Goal: Transaction & Acquisition: Purchase product/service

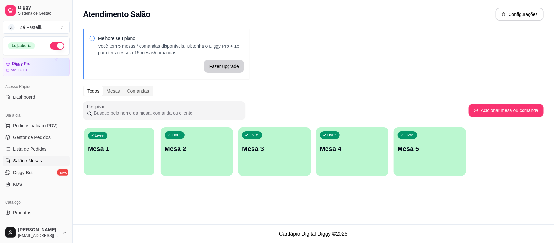
click at [117, 140] on div "Livre Mesa 1" at bounding box center [119, 148] width 70 height 40
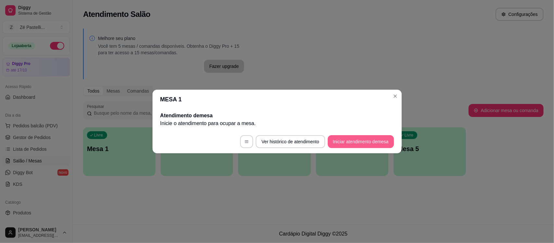
click at [350, 142] on button "Iniciar atendimento de mesa" at bounding box center [361, 141] width 66 height 13
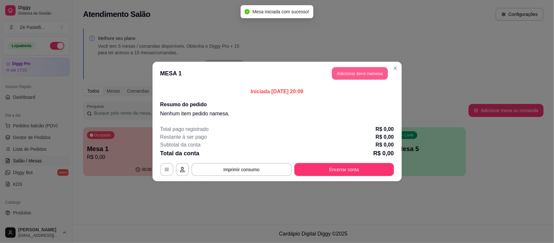
click at [357, 76] on button "Adicionar itens na mesa" at bounding box center [360, 73] width 56 height 13
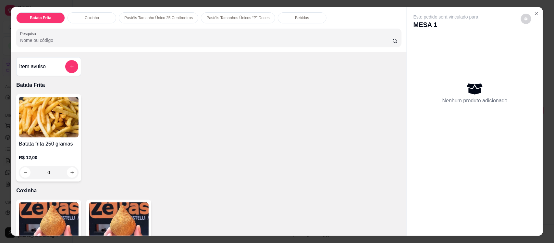
click at [194, 39] on input "Pesquisa" at bounding box center [206, 40] width 372 height 6
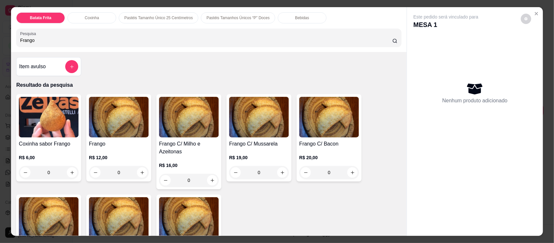
type input "Frango"
click at [101, 117] on img at bounding box center [119, 117] width 60 height 41
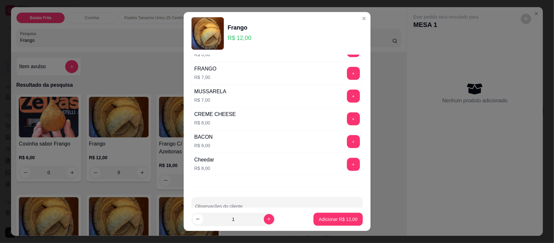
scroll to position [217, 0]
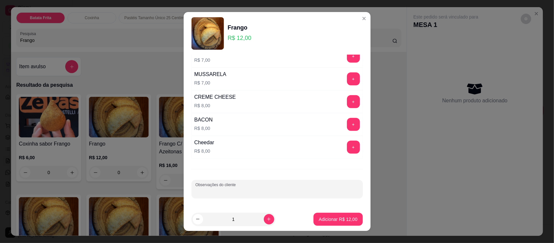
click at [288, 189] on input "Observações do cliente" at bounding box center [277, 191] width 164 height 6
type input "Pouco frango 30 gramas"
click at [333, 219] on p "Adicionar R$ 12,00" at bounding box center [338, 219] width 38 height 6
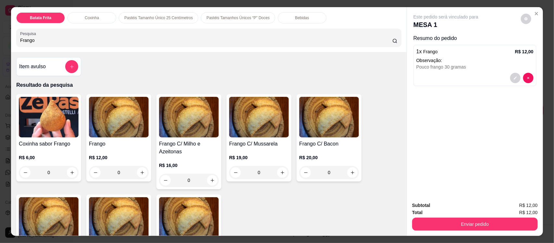
click at [219, 41] on input "Frango" at bounding box center [206, 40] width 372 height 6
type input "F"
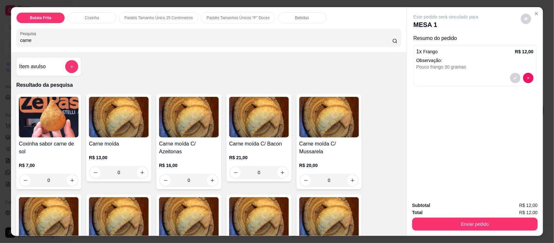
type input "carne"
click at [114, 132] on img at bounding box center [119, 117] width 60 height 41
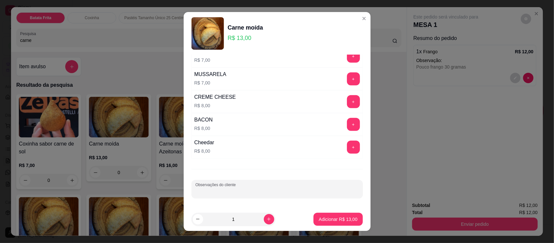
click at [262, 189] on input "Observações do cliente" at bounding box center [277, 191] width 164 height 6
type input "C"
type input "Pouca carne 30 gramas"
click at [320, 219] on p "Adicionar R$ 13,00" at bounding box center [338, 219] width 38 height 6
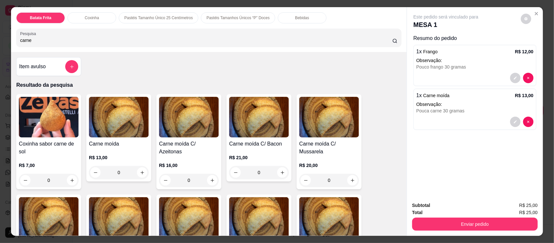
click at [78, 41] on input "carne" at bounding box center [206, 40] width 372 height 6
type input "c"
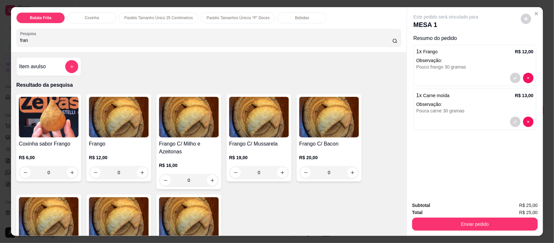
type input "fran"
click at [132, 163] on div "R$ 12,00 0" at bounding box center [119, 166] width 60 height 25
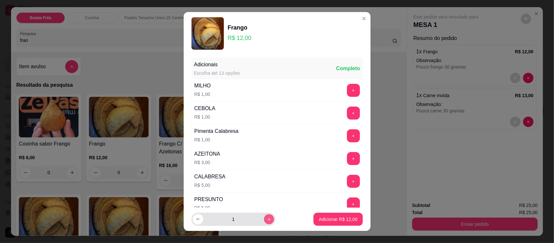
click at [266, 218] on icon "increase-product-quantity" at bounding box center [268, 219] width 5 height 5
type input "2"
click at [338, 216] on p "Adicionar R$ 24,00" at bounding box center [338, 219] width 38 height 6
type input "2"
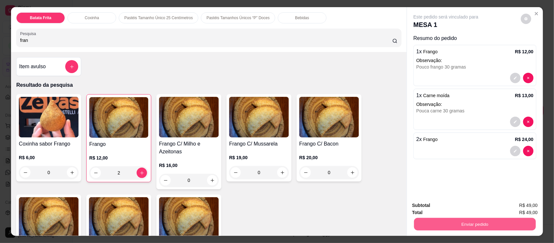
click at [467, 223] on button "Enviar pedido" at bounding box center [475, 223] width 122 height 13
click at [461, 205] on button "Registrar cliente" at bounding box center [477, 208] width 42 height 12
click at [478, 227] on button "Enviar pedido" at bounding box center [475, 223] width 122 height 13
click at [517, 206] on button "Enviar pedido" at bounding box center [521, 208] width 36 height 12
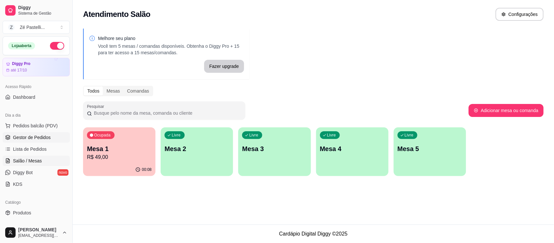
click at [37, 135] on span "Gestor de Pedidos" at bounding box center [32, 137] width 38 height 6
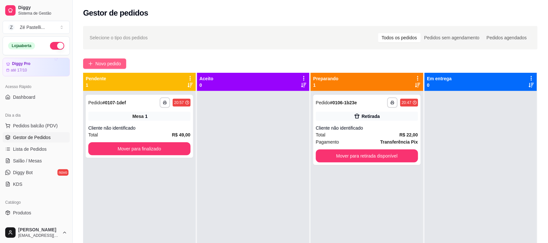
click at [110, 62] on span "Novo pedido" at bounding box center [108, 63] width 26 height 7
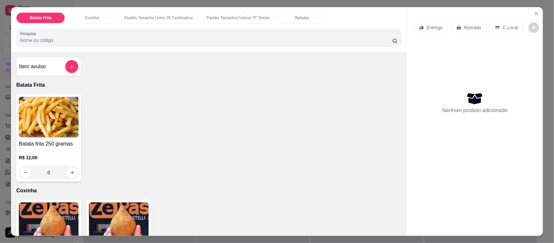
click at [74, 38] on input "Pesquisa" at bounding box center [206, 40] width 372 height 6
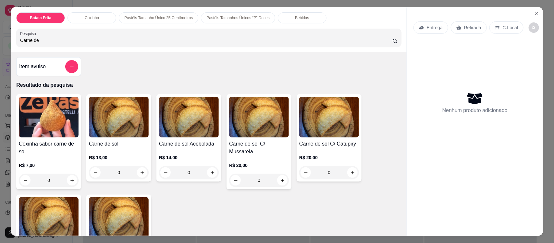
type input "Carne de"
click at [323, 132] on img at bounding box center [329, 117] width 60 height 41
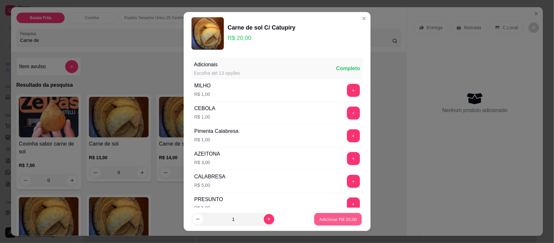
click at [334, 219] on p "Adicionar R$ 20,00" at bounding box center [338, 219] width 38 height 6
type input "1"
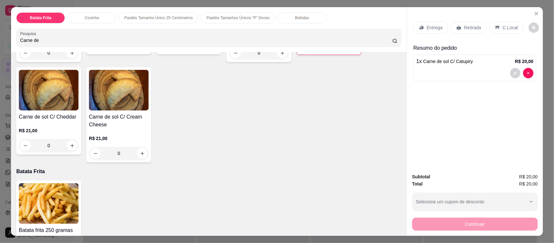
scroll to position [130, 0]
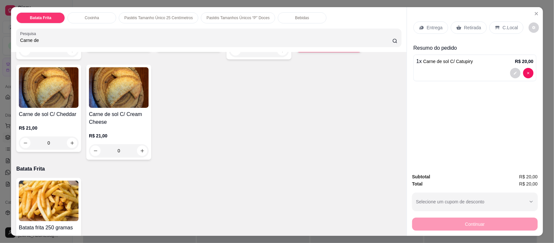
click at [106, 87] on img at bounding box center [119, 87] width 60 height 41
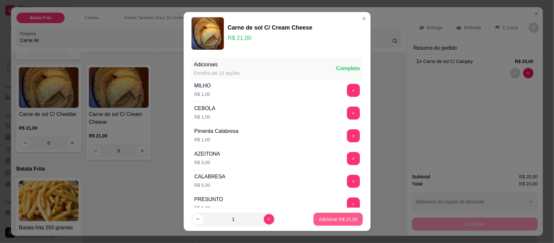
click at [328, 215] on button "Adicionar R$ 21,00" at bounding box center [338, 219] width 49 height 13
type input "1"
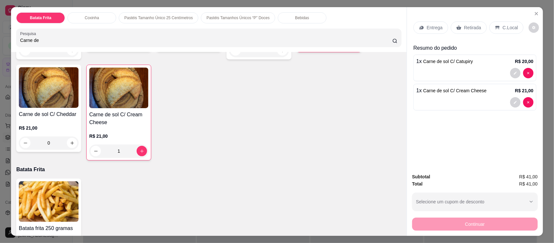
click at [424, 29] on div "Entrega" at bounding box center [431, 27] width 35 height 12
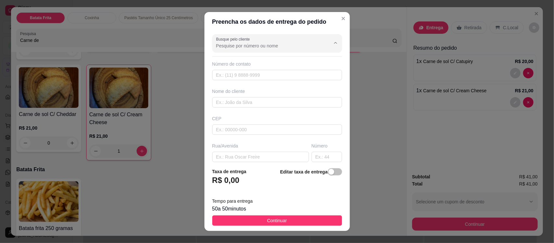
click at [245, 47] on input "Busque pelo cliente" at bounding box center [268, 46] width 104 height 6
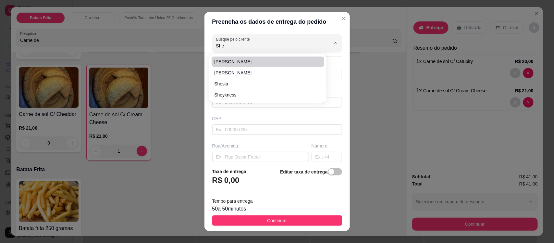
click at [248, 62] on span "Sheyla Macedo" at bounding box center [264, 61] width 101 height 6
type input "Sheyla Macedo"
type input "88996227350"
type input "Sheyla Macedo"
type input "63200000"
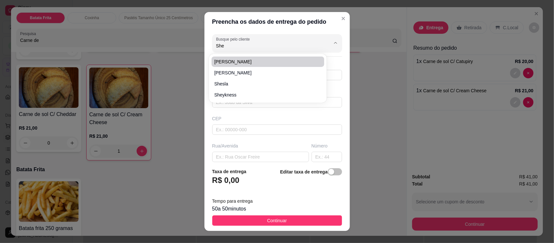
type input "Rua Francisco Antonio de Oliveira"
type input "02"
type input "Frei Damião"
type input "Missão Velha"
type input "Quando chegar em frente a escola Mosenhor Antonio Feitosa segue direto na rua q…"
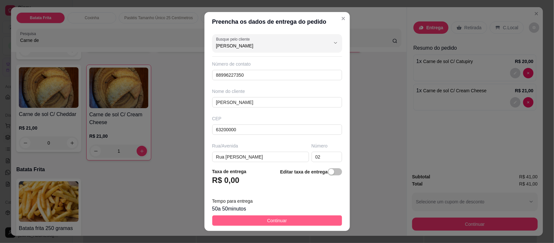
type input "Sheyla Macedo"
click at [294, 221] on button "Continuar" at bounding box center [277, 220] width 130 height 10
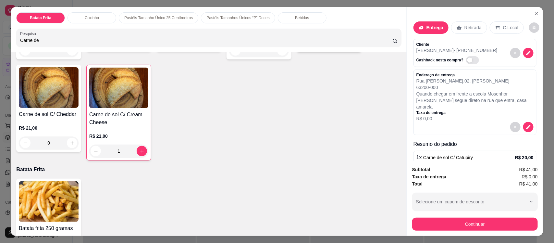
click at [303, 16] on div "Bebidas" at bounding box center [302, 17] width 49 height 11
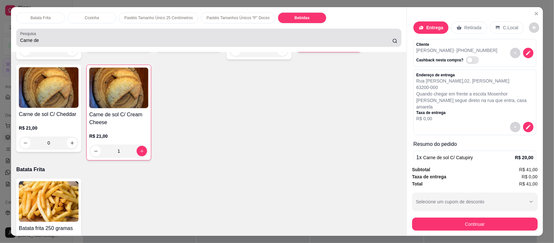
scroll to position [13, 0]
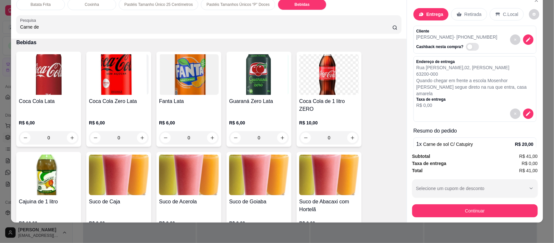
click at [351, 97] on div "Coca Cola de 1 litro ZERO R$ 10,00 0" at bounding box center [329, 99] width 65 height 95
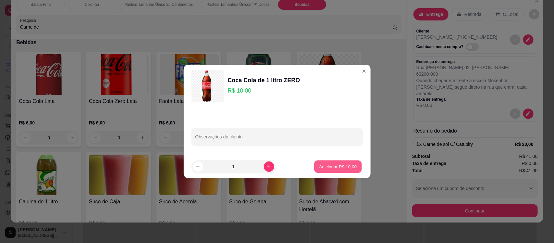
click at [342, 166] on p "Adicionar R$ 10,00" at bounding box center [338, 166] width 38 height 6
type input "1"
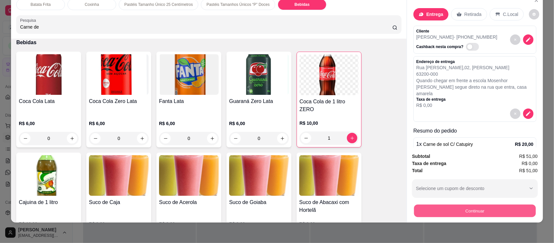
click at [446, 210] on button "Continuar" at bounding box center [475, 210] width 122 height 13
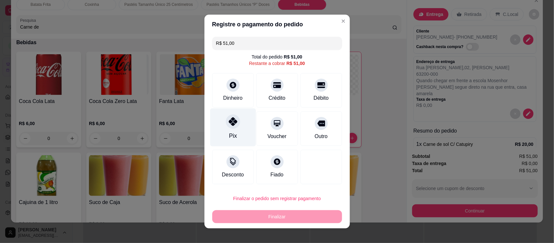
click at [232, 120] on icon at bounding box center [233, 121] width 8 height 8
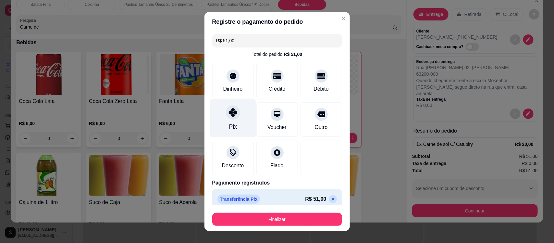
type input "R$ 0,00"
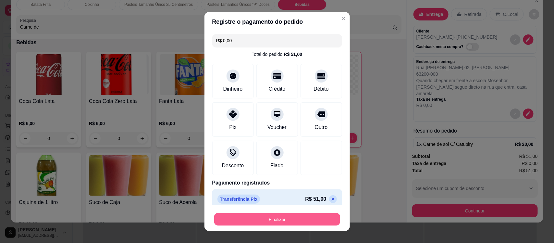
click at [285, 213] on button "Finalizar" at bounding box center [277, 219] width 126 height 13
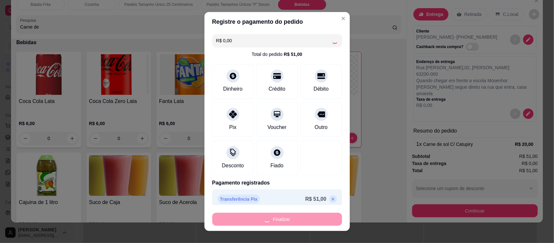
type input "0"
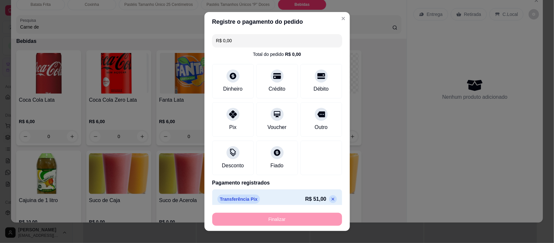
type input "-R$ 51,00"
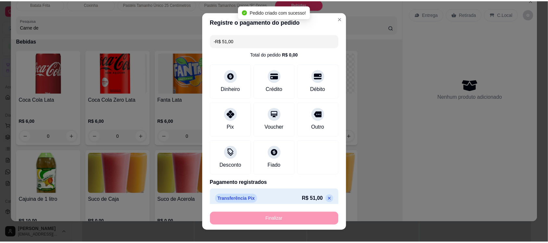
scroll to position [1459, 0]
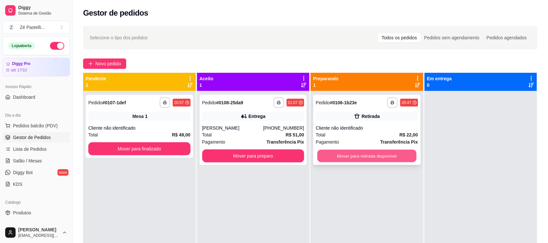
click at [343, 160] on button "Mover para retirada disponível" at bounding box center [366, 156] width 99 height 13
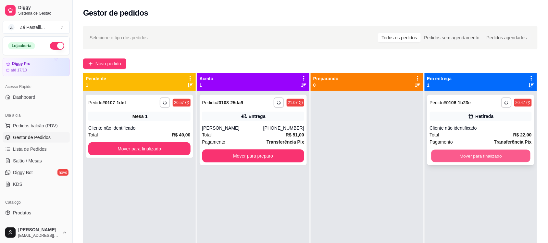
click at [453, 156] on button "Mover para finalizado" at bounding box center [480, 156] width 99 height 13
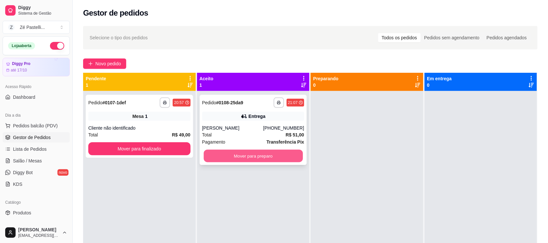
click at [283, 159] on button "Mover para preparo" at bounding box center [253, 156] width 99 height 13
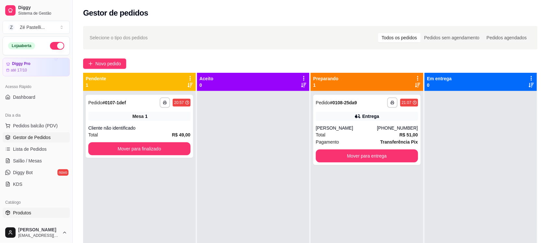
click at [32, 207] on link "Produtos" at bounding box center [36, 212] width 67 height 10
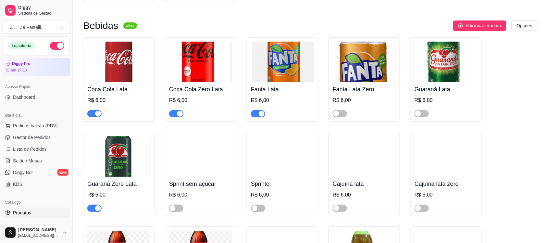
scroll to position [1401, 0]
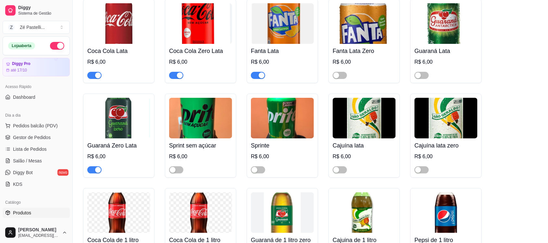
click at [257, 79] on button "button" at bounding box center [258, 75] width 14 height 7
click at [341, 173] on span "button" at bounding box center [340, 169] width 14 height 7
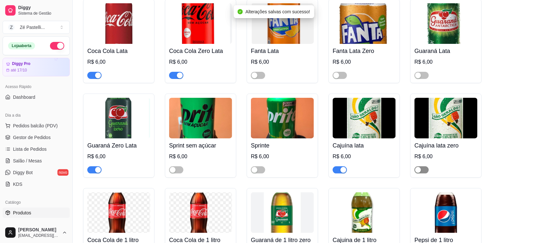
click at [426, 173] on span "button" at bounding box center [422, 169] width 14 height 7
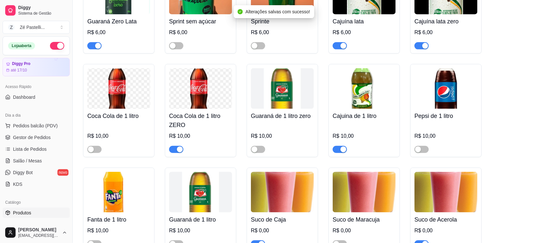
scroll to position [1563, 0]
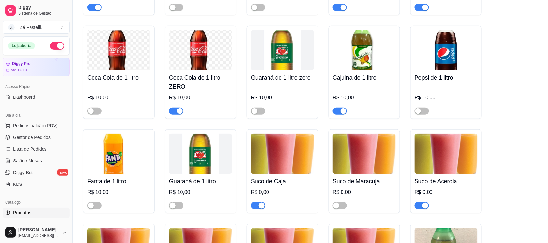
click at [174, 115] on span "button" at bounding box center [176, 110] width 14 height 7
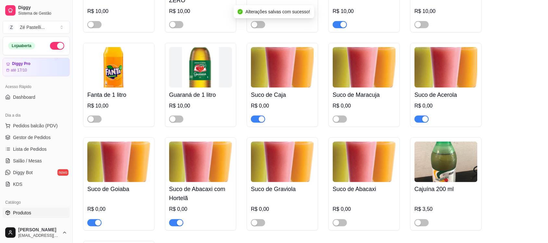
scroll to position [1677, 0]
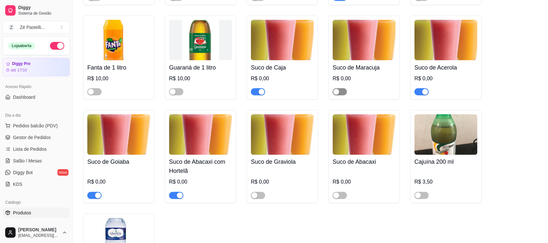
click at [342, 95] on span "button" at bounding box center [340, 91] width 14 height 7
click at [21, 135] on span "Gestor de Pedidos" at bounding box center [32, 137] width 38 height 6
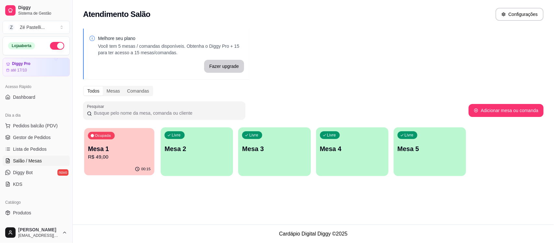
click at [130, 148] on p "Mesa 1" at bounding box center [119, 148] width 63 height 9
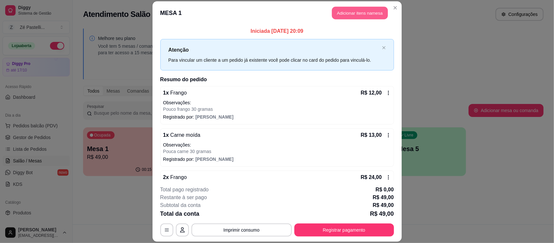
click at [338, 12] on button "Adicionar itens na mesa" at bounding box center [360, 12] width 56 height 13
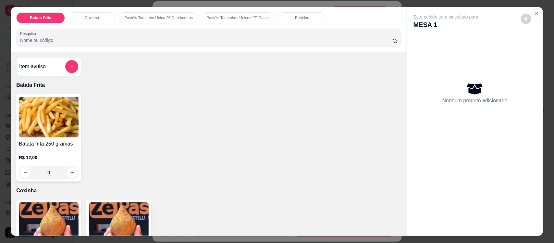
click at [287, 17] on div "Bebidas" at bounding box center [302, 17] width 49 height 11
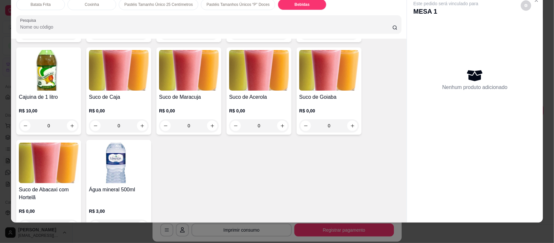
scroll to position [1343, 0]
click at [183, 89] on img at bounding box center [189, 70] width 60 height 41
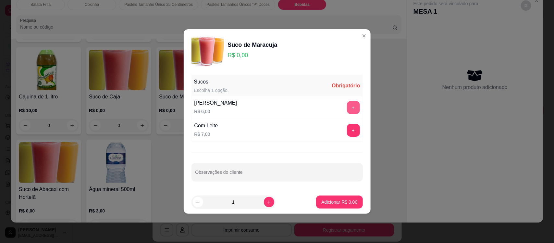
click at [347, 106] on button "+" at bounding box center [353, 107] width 13 height 13
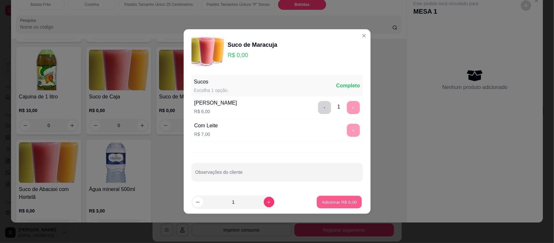
click at [336, 202] on p "Adicionar R$ 6,00" at bounding box center [339, 202] width 35 height 6
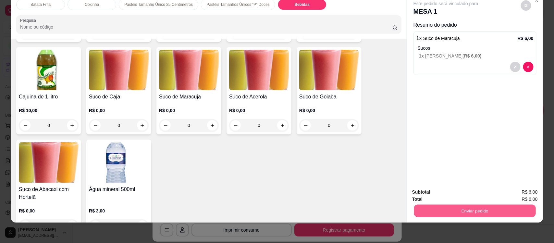
click at [443, 213] on button "Enviar pedido" at bounding box center [475, 210] width 122 height 13
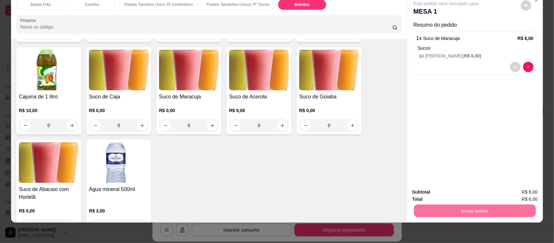
click at [484, 194] on button "Registrar cliente" at bounding box center [477, 195] width 42 height 12
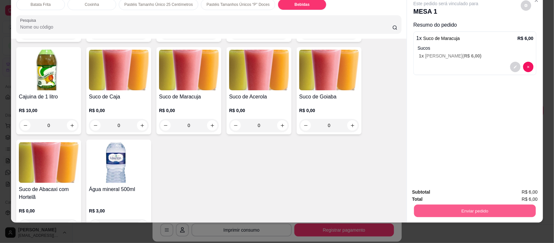
click at [466, 210] on button "Enviar pedido" at bounding box center [475, 210] width 122 height 13
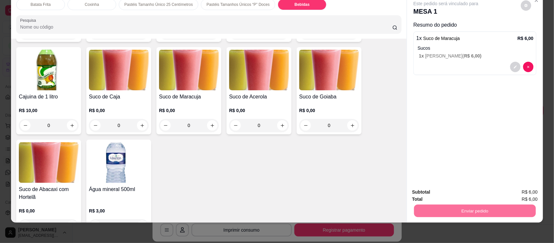
click at [533, 197] on button "Enviar pedido" at bounding box center [521, 195] width 36 height 12
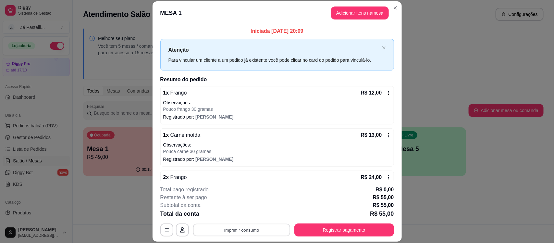
click at [255, 227] on button "Imprimir consumo" at bounding box center [241, 230] width 97 height 13
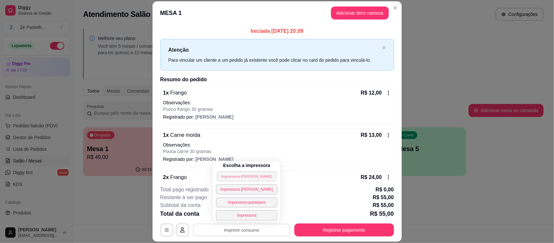
click at [248, 175] on button "Impressora Janete" at bounding box center [247, 176] width 60 height 10
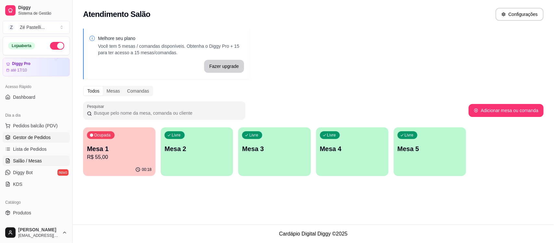
click at [51, 134] on link "Gestor de Pedidos" at bounding box center [36, 137] width 67 height 10
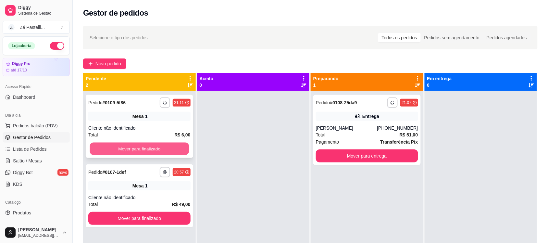
click at [149, 146] on button "Mover para finalizado" at bounding box center [139, 148] width 99 height 13
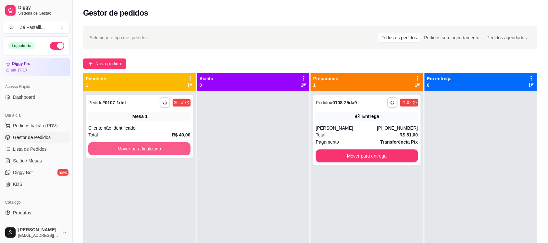
click at [149, 146] on button "Mover para finalizado" at bounding box center [139, 148] width 102 height 13
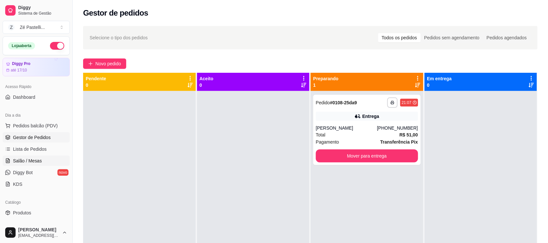
click at [31, 163] on span "Salão / Mesas" at bounding box center [27, 160] width 29 height 6
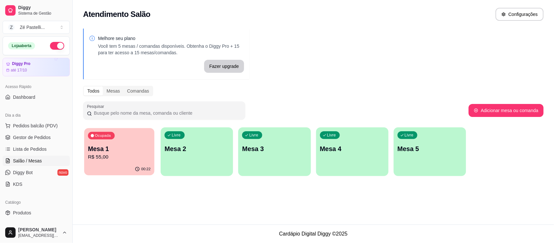
click at [118, 152] on p "Mesa 1" at bounding box center [119, 148] width 63 height 9
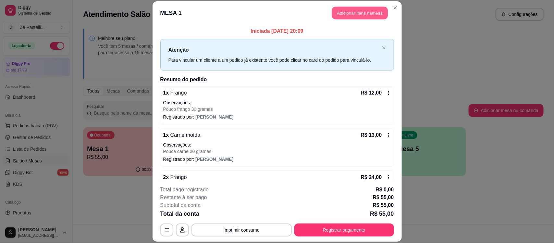
click at [345, 12] on button "Adicionar itens na mesa" at bounding box center [360, 12] width 56 height 13
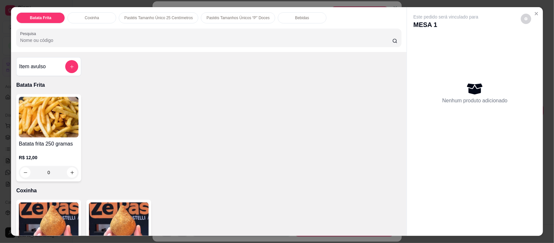
click at [288, 15] on div "Bebidas" at bounding box center [302, 17] width 49 height 11
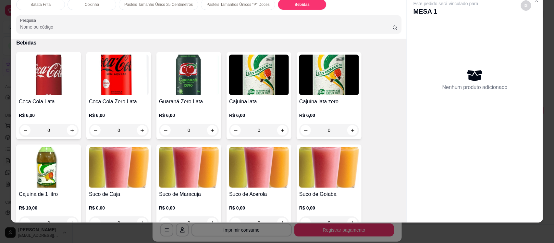
click at [192, 169] on img at bounding box center [189, 167] width 60 height 41
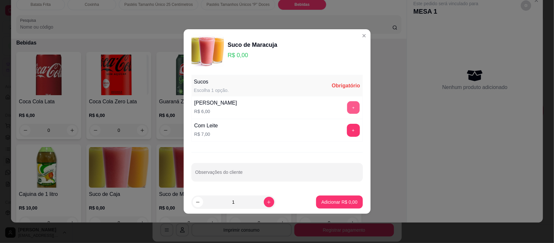
click at [348, 109] on button "+" at bounding box center [353, 107] width 13 height 13
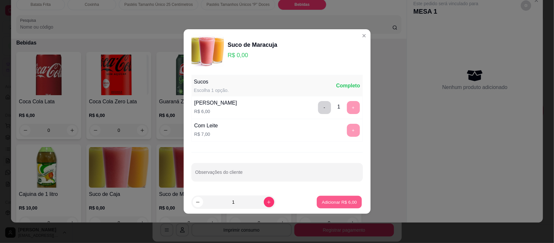
click at [342, 200] on p "Adicionar R$ 6,00" at bounding box center [339, 202] width 35 height 6
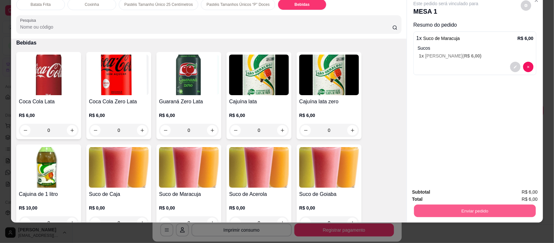
click at [425, 210] on button "Enviar pedido" at bounding box center [475, 210] width 122 height 13
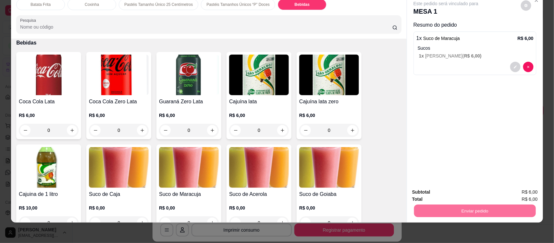
click at [520, 190] on button "Enviar pedido" at bounding box center [521, 195] width 36 height 12
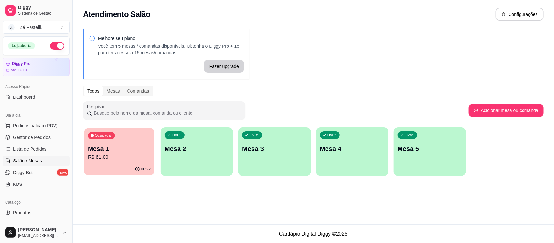
click at [98, 151] on p "Mesa 1" at bounding box center [119, 148] width 63 height 9
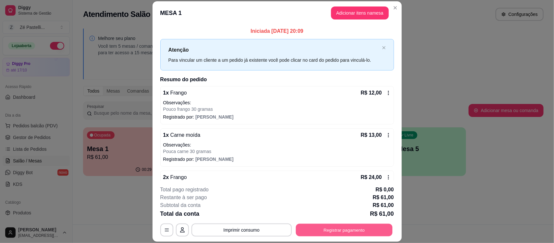
click at [329, 228] on button "Registrar pagamento" at bounding box center [344, 230] width 97 height 13
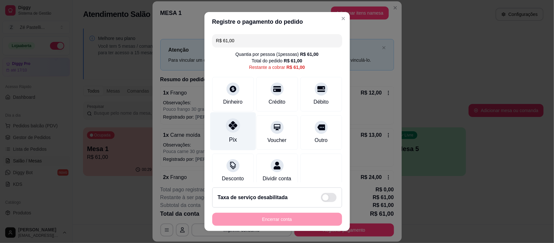
click at [226, 133] on div "Pix" at bounding box center [233, 131] width 46 height 38
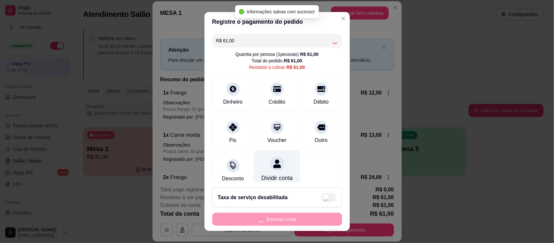
type input "R$ 0,00"
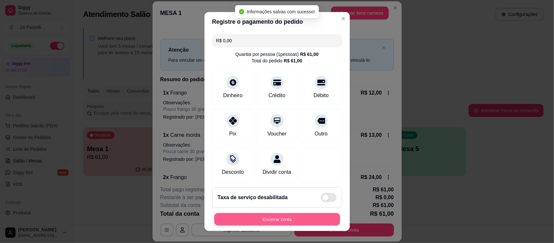
click at [293, 215] on button "Encerrar conta" at bounding box center [277, 219] width 126 height 13
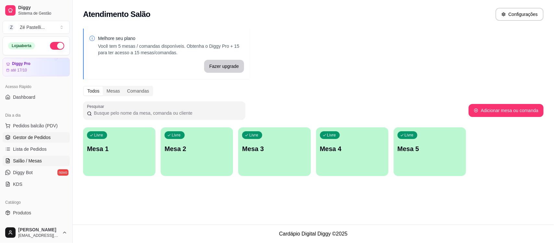
click at [28, 140] on span "Gestor de Pedidos" at bounding box center [32, 137] width 38 height 6
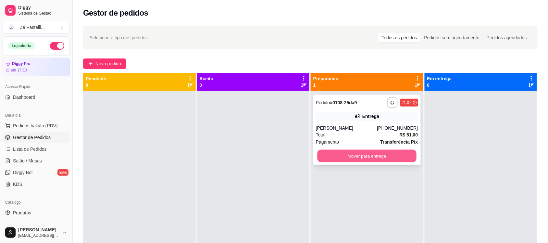
click at [346, 152] on button "Mover para entrega" at bounding box center [366, 156] width 99 height 13
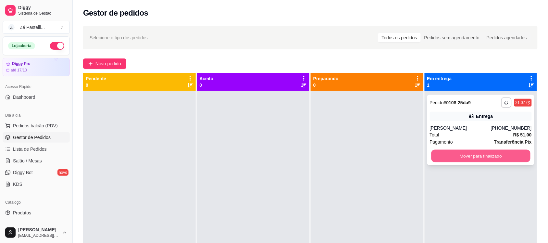
click at [512, 154] on button "Mover para finalizado" at bounding box center [480, 156] width 99 height 13
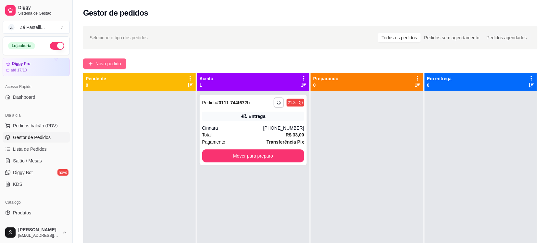
click at [100, 64] on span "Novo pedido" at bounding box center [108, 63] width 26 height 7
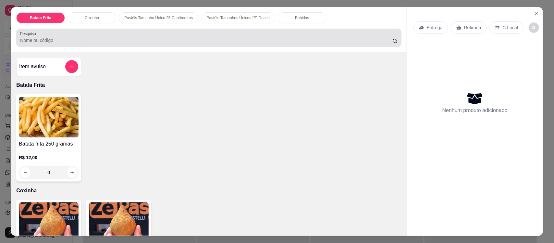
click at [66, 40] on input "Pesquisa" at bounding box center [206, 40] width 372 height 6
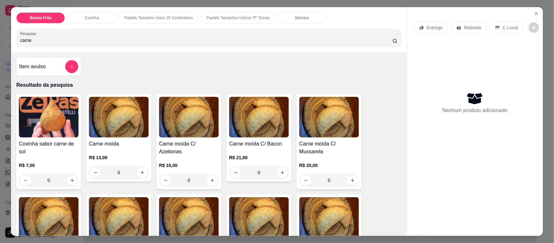
type input "carne"
click at [131, 153] on div "R$ 13,00 0" at bounding box center [119, 163] width 60 height 31
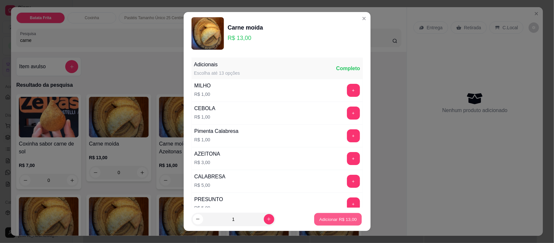
click at [340, 218] on p "Adicionar R$ 13,00" at bounding box center [338, 219] width 38 height 6
type input "1"
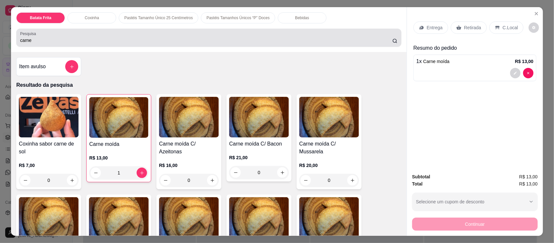
click at [60, 35] on div "carne" at bounding box center [208, 37] width 377 height 13
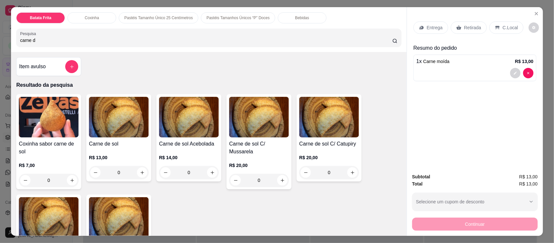
type input "carne d"
click at [130, 155] on p "R$ 13,00" at bounding box center [119, 157] width 60 height 6
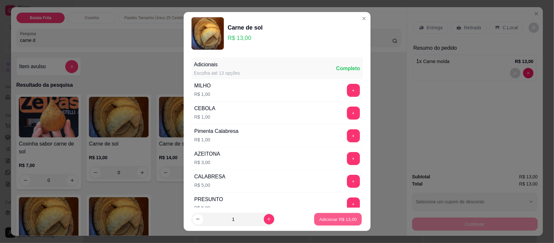
click at [322, 221] on p "Adicionar R$ 13,00" at bounding box center [338, 219] width 38 height 6
type input "1"
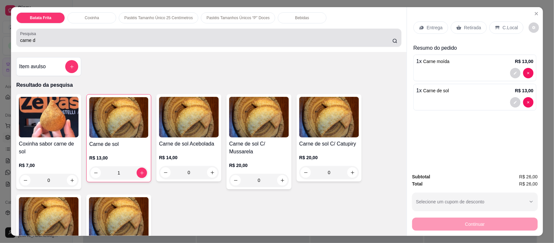
click at [90, 33] on div "carne d" at bounding box center [208, 37] width 377 height 13
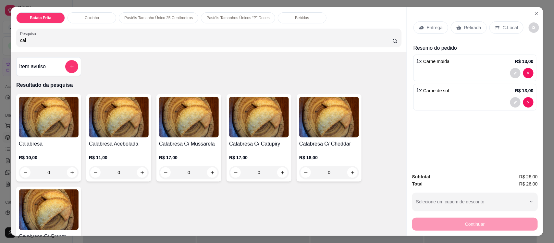
type input "cal"
click at [47, 137] on img at bounding box center [49, 117] width 60 height 41
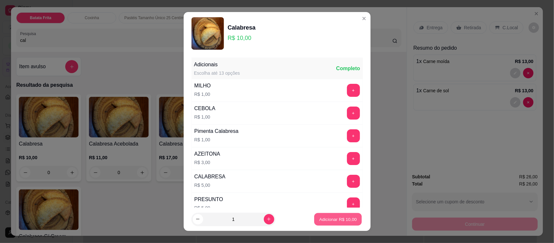
click at [319, 216] on p "Adicionar R$ 10,00" at bounding box center [338, 219] width 38 height 6
type input "1"
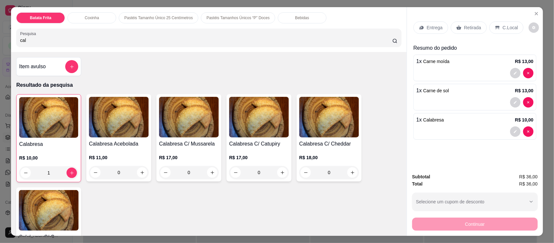
click at [427, 23] on div "Entrega" at bounding box center [431, 27] width 35 height 12
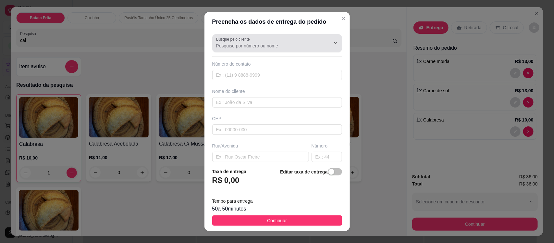
click at [275, 42] on div at bounding box center [277, 43] width 122 height 13
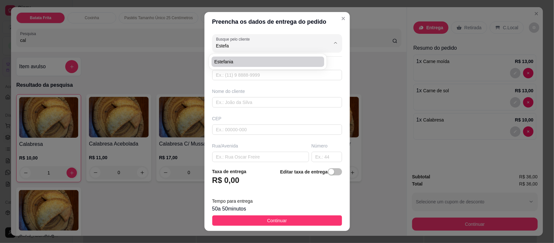
click at [277, 59] on span "Estefania" at bounding box center [264, 61] width 101 height 6
type input "Estefania"
type input "8896013856"
type input "Estefania"
type input "63200000"
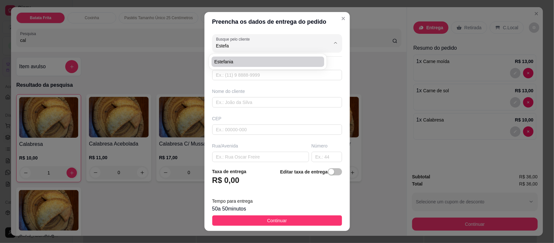
type input "Av coronel [PERSON_NAME]"
type input "2237"
type input "[PERSON_NAME]"
type input "Missão Velha"
type input "Vizinho a Neide do bar, [GEOGRAPHIC_DATA]"
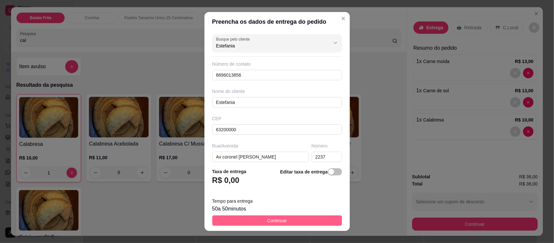
type input "Estefania"
click at [284, 221] on button "Continuar" at bounding box center [277, 220] width 130 height 10
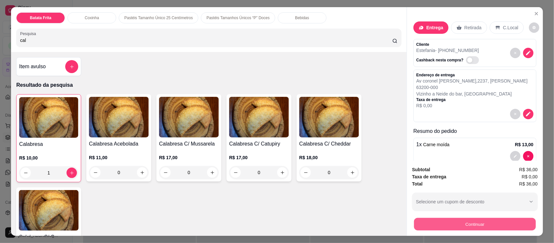
click at [424, 223] on button "Continuar" at bounding box center [475, 223] width 122 height 13
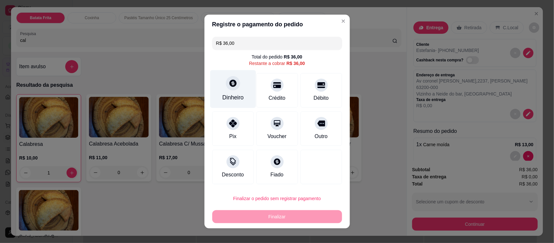
click at [229, 80] on icon at bounding box center [233, 83] width 8 height 8
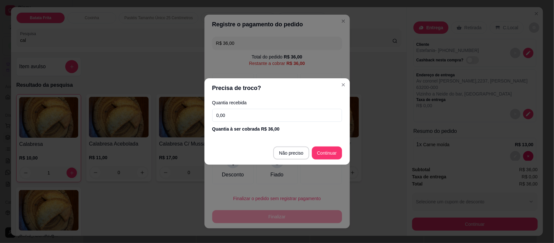
click at [233, 116] on input "0,00" at bounding box center [277, 115] width 130 height 13
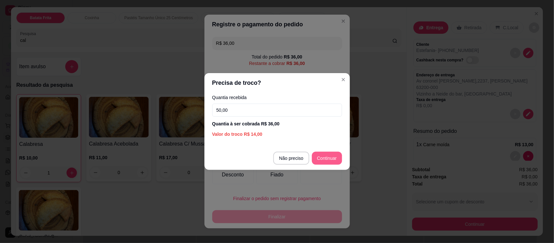
type input "50,00"
type input "R$ 0,00"
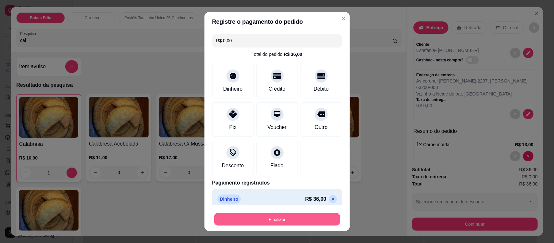
click at [293, 218] on button "Finalizar" at bounding box center [277, 219] width 126 height 13
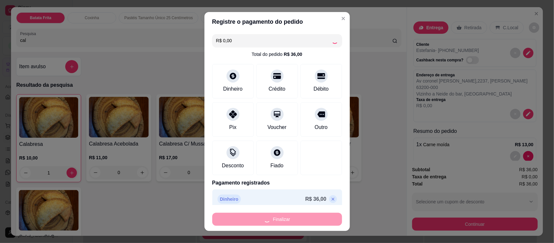
type input "0"
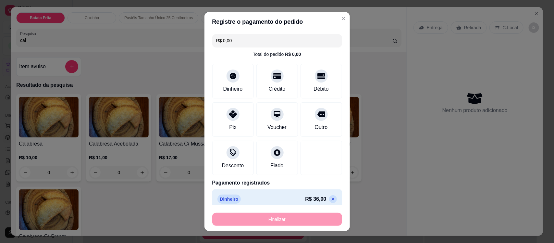
type input "-R$ 36,00"
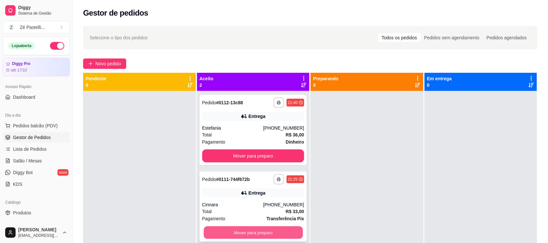
click at [243, 232] on button "Mover para preparo" at bounding box center [253, 232] width 99 height 13
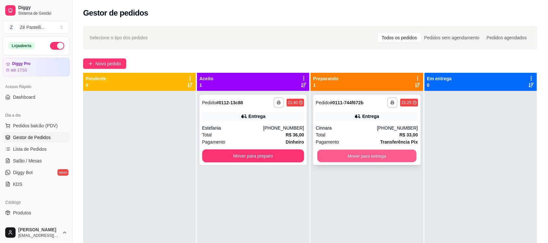
click at [344, 150] on button "Mover para entrega" at bounding box center [366, 156] width 99 height 13
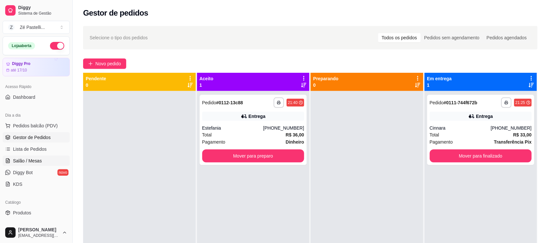
click at [25, 159] on span "Salão / Mesas" at bounding box center [27, 160] width 29 height 6
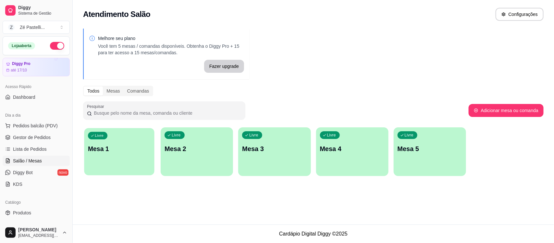
click at [123, 169] on div "button" at bounding box center [119, 170] width 70 height 7
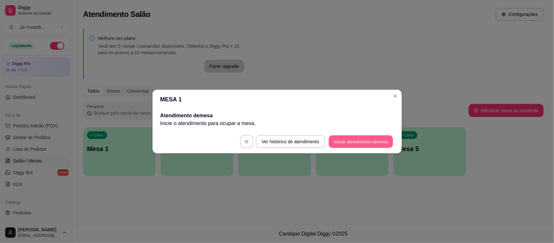
click at [354, 140] on button "Iniciar atendimento de mesa" at bounding box center [361, 141] width 64 height 13
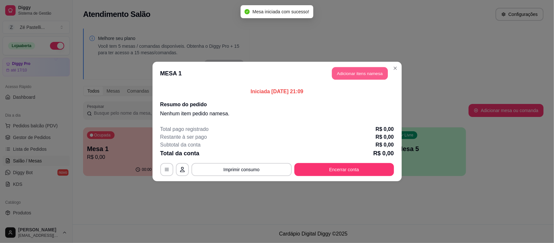
click at [364, 72] on button "Adicionar itens na mesa" at bounding box center [360, 73] width 56 height 13
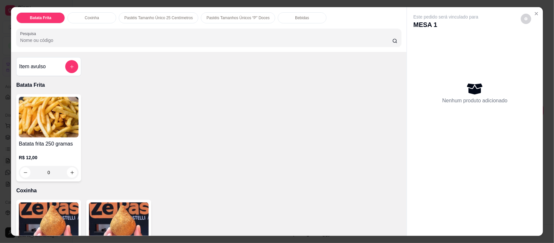
click at [192, 43] on input "Pesquisa" at bounding box center [206, 40] width 372 height 6
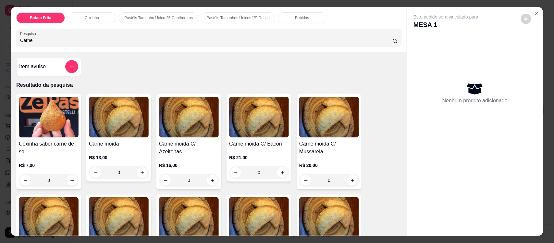
type input "Carne"
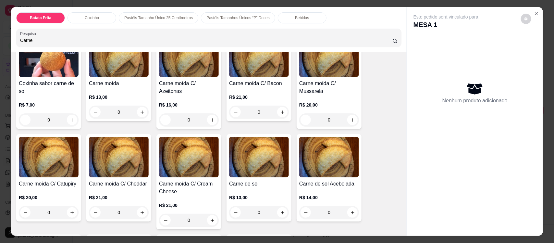
scroll to position [65, 0]
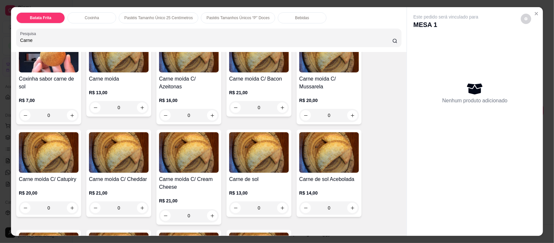
click at [186, 163] on img at bounding box center [189, 152] width 60 height 41
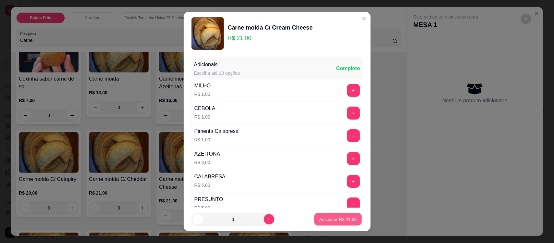
click at [332, 218] on p "Adicionar R$ 21,00" at bounding box center [338, 219] width 38 height 6
type input "1"
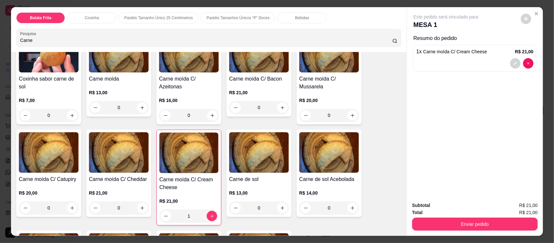
click at [301, 16] on div "Bebidas" at bounding box center [302, 17] width 49 height 11
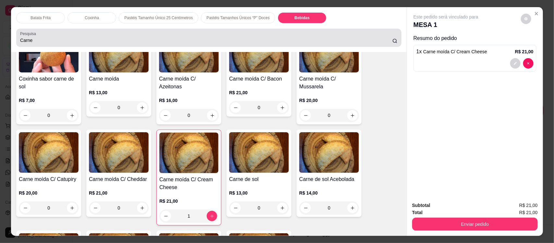
scroll to position [13, 0]
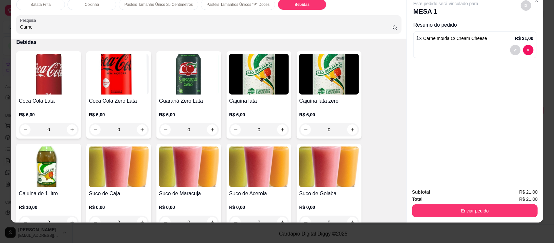
click at [124, 177] on img at bounding box center [119, 166] width 60 height 41
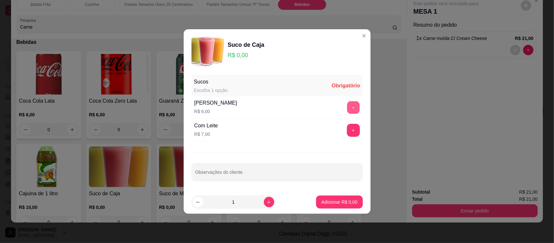
click at [347, 108] on button "+" at bounding box center [353, 107] width 13 height 13
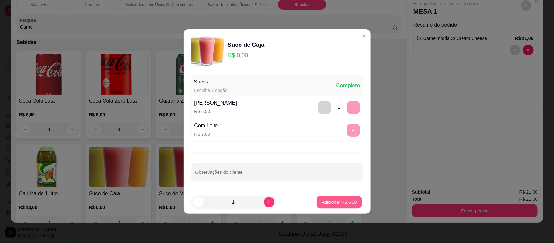
click at [340, 203] on p "Adicionar R$ 6,00" at bounding box center [339, 202] width 35 height 6
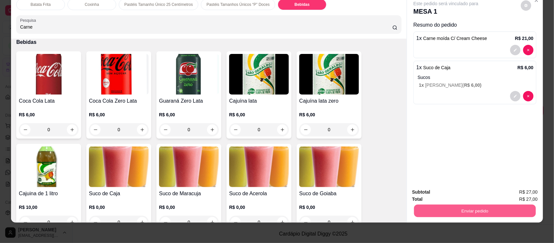
click at [462, 206] on button "Enviar pedido" at bounding box center [475, 210] width 122 height 13
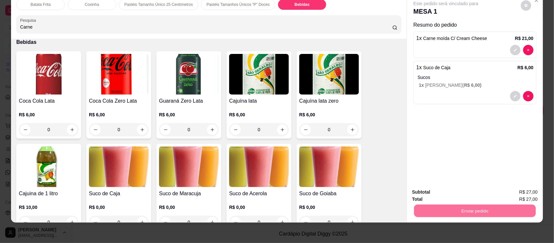
click at [527, 192] on button "Enviar pedido" at bounding box center [521, 195] width 36 height 12
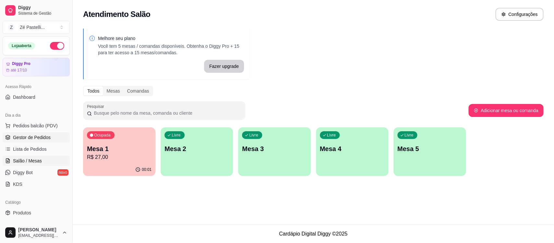
click at [39, 139] on span "Gestor de Pedidos" at bounding box center [32, 137] width 38 height 6
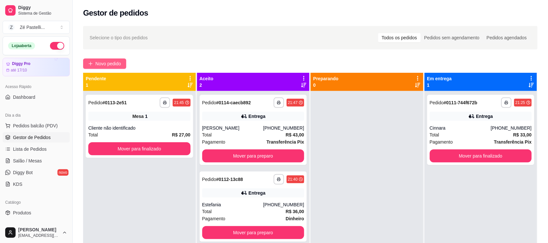
click at [100, 62] on span "Novo pedido" at bounding box center [108, 63] width 26 height 7
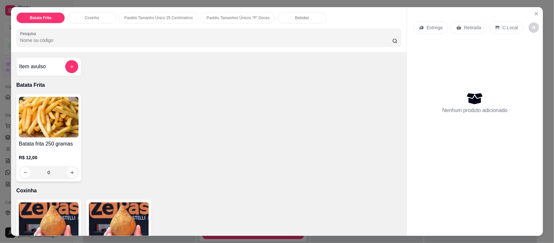
click at [53, 40] on input "Pesquisa" at bounding box center [206, 40] width 372 height 6
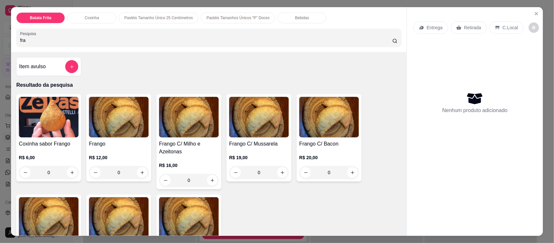
type input "fra"
click at [125, 114] on img at bounding box center [119, 117] width 60 height 41
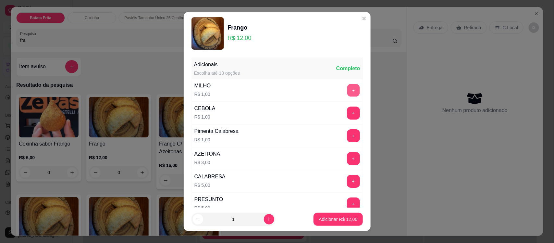
click at [347, 90] on button "+" at bounding box center [353, 90] width 13 height 13
click at [332, 220] on p "Adicionar R$ 13,00" at bounding box center [338, 219] width 38 height 6
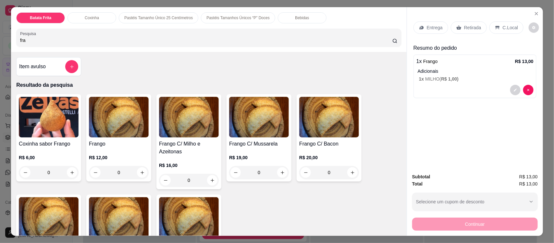
click at [471, 26] on p "Retirada" at bounding box center [472, 27] width 17 height 6
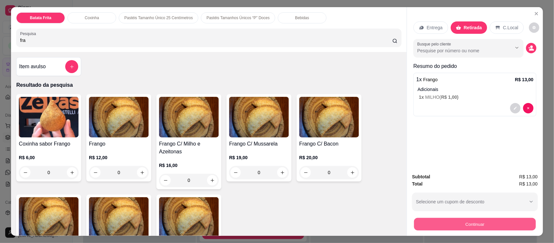
click at [486, 225] on button "Continuar" at bounding box center [475, 223] width 122 height 13
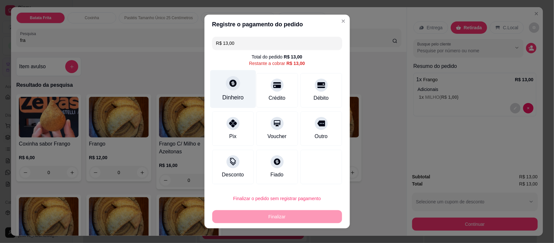
click at [231, 80] on icon at bounding box center [233, 83] width 8 height 8
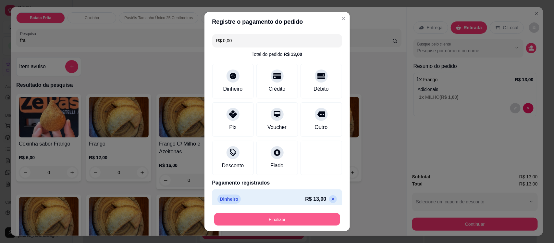
click at [289, 218] on button "Finalizar" at bounding box center [277, 219] width 126 height 13
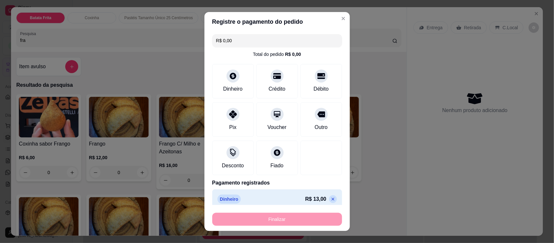
type input "-R$ 13,00"
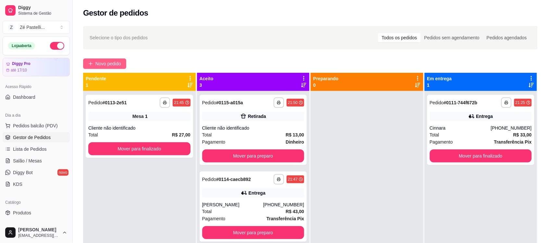
click at [107, 62] on span "Novo pedido" at bounding box center [108, 63] width 26 height 7
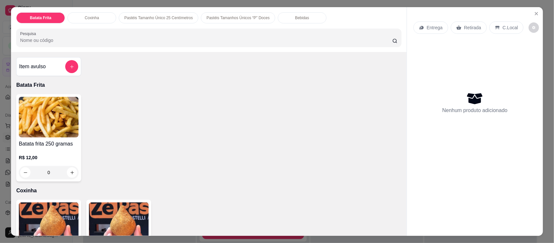
click at [72, 37] on input "Pesquisa" at bounding box center [206, 40] width 372 height 6
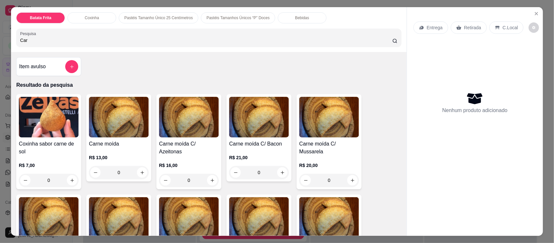
type input "Car"
click at [330, 141] on h4 "Carne moída C/ Mussarela" at bounding box center [329, 148] width 60 height 16
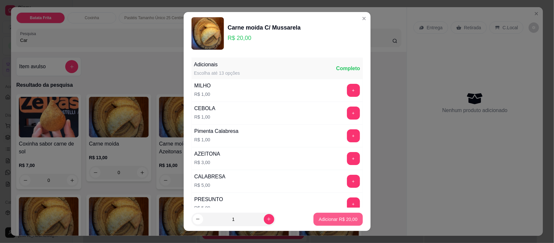
click at [332, 217] on p "Adicionar R$ 20,00" at bounding box center [338, 219] width 39 height 6
type input "1"
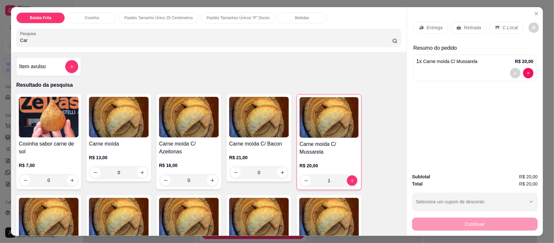
click at [466, 27] on p "Retirada" at bounding box center [472, 27] width 17 height 6
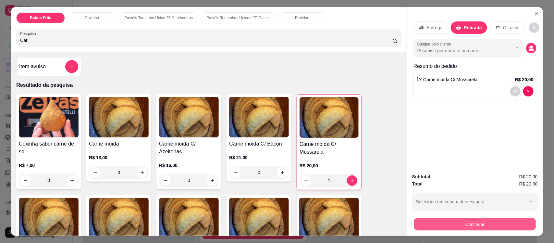
click at [453, 223] on button "Continuar" at bounding box center [475, 223] width 122 height 13
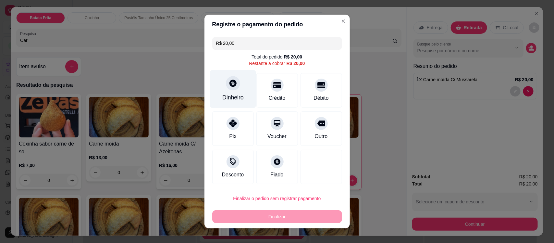
click at [239, 94] on div "Dinheiro" at bounding box center [232, 97] width 21 height 8
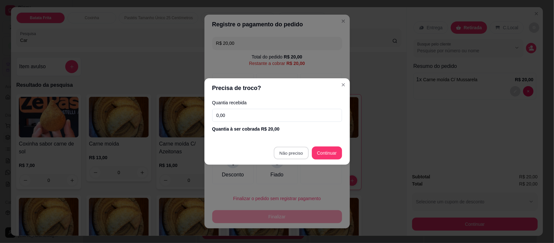
type input "R$ 0,00"
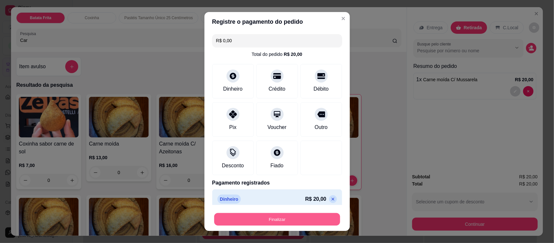
click at [280, 217] on button "Finalizar" at bounding box center [277, 219] width 126 height 13
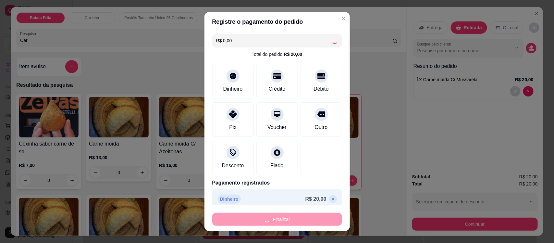
type input "0"
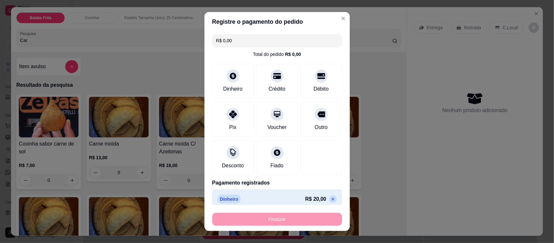
type input "-R$ 20,00"
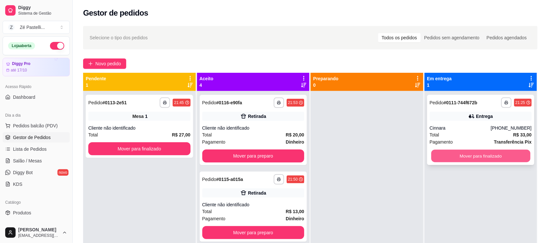
click at [479, 156] on button "Mover para finalizado" at bounding box center [480, 156] width 99 height 13
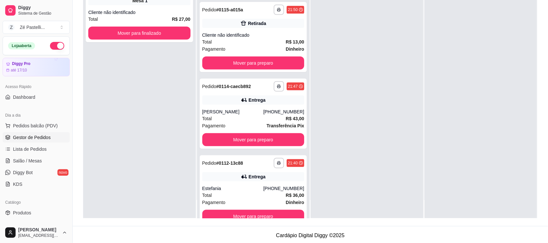
scroll to position [70, 0]
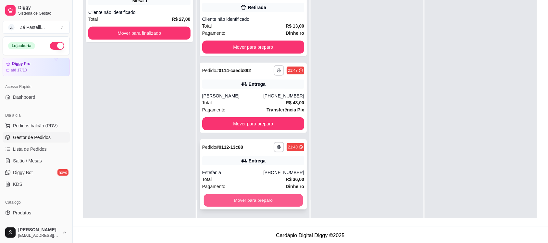
click at [258, 199] on button "Mover para preparo" at bounding box center [253, 200] width 99 height 13
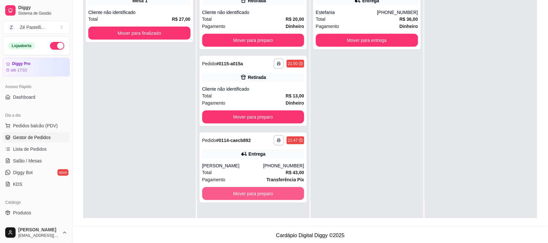
scroll to position [0, 0]
click at [258, 196] on button "Mover para preparo" at bounding box center [253, 193] width 99 height 13
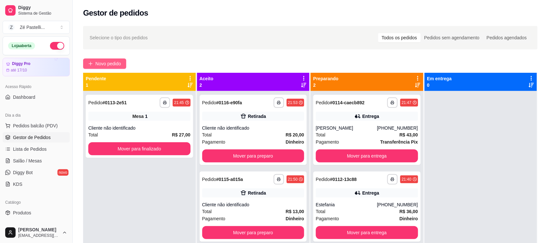
click at [112, 62] on span "Novo pedido" at bounding box center [108, 63] width 26 height 7
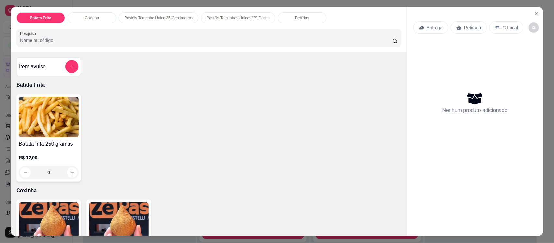
click at [64, 40] on input "Pesquisa" at bounding box center [206, 40] width 372 height 6
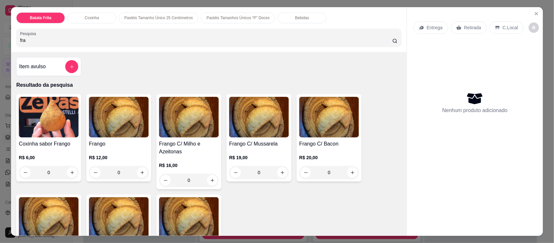
type input "fra"
click at [140, 132] on img at bounding box center [119, 117] width 60 height 41
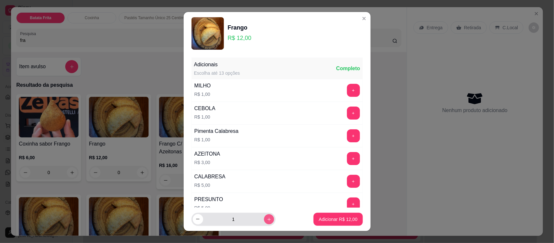
click at [264, 218] on button "increase-product-quantity" at bounding box center [269, 219] width 10 height 10
type input "2"
click at [332, 218] on p "Adicionar R$ 24,00" at bounding box center [338, 219] width 38 height 6
type input "2"
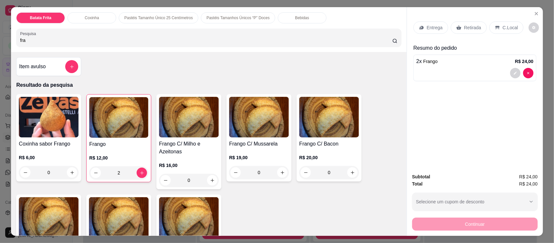
click at [427, 28] on p "Entrega" at bounding box center [435, 27] width 16 height 6
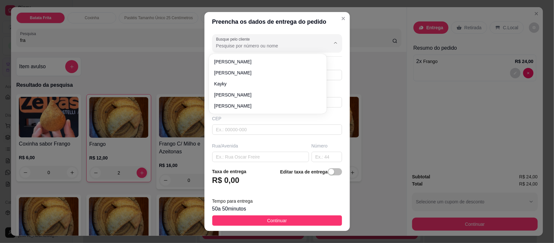
click at [241, 43] on input "Busque pelo cliente" at bounding box center [268, 46] width 104 height 6
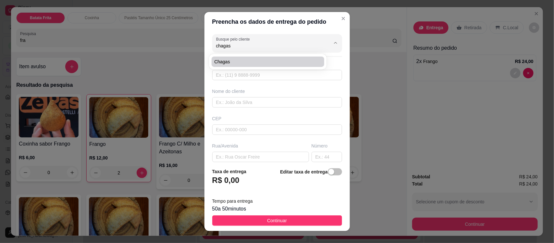
click at [244, 60] on span "Chagas" at bounding box center [264, 61] width 101 height 6
type input "Chagas"
type input "8888066101"
type input "Chagas"
type input "63200000"
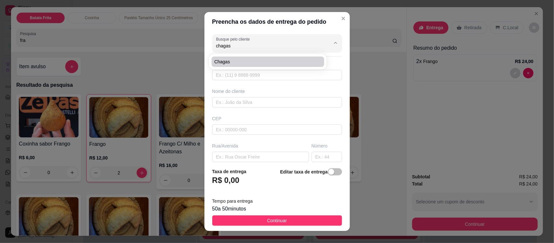
type input "Rua [DATE]"
type input "78"
type input "Missão Velha"
type input "Próximo a Lavínia"
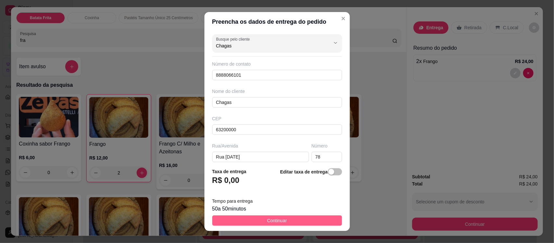
type input "Chagas"
click at [272, 221] on span "Continuar" at bounding box center [277, 220] width 20 height 7
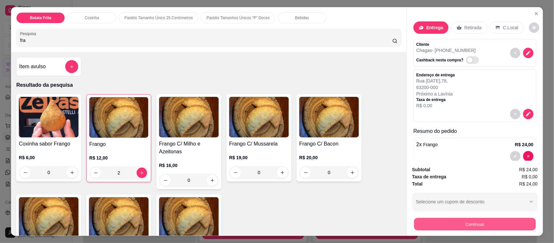
click at [457, 222] on button "Continuar" at bounding box center [475, 223] width 122 height 13
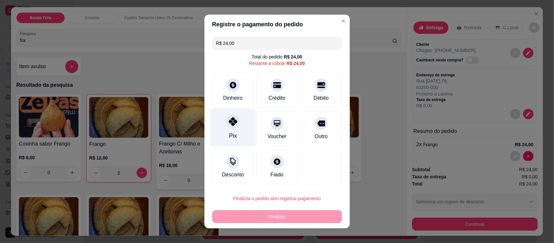
click at [227, 130] on div "Pix" at bounding box center [233, 127] width 46 height 38
type input "R$ 0,00"
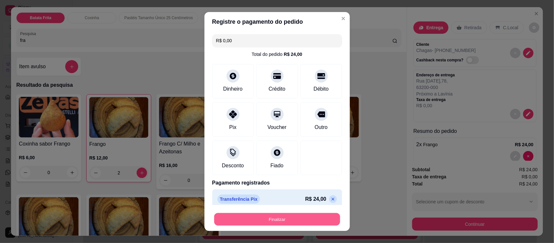
click at [282, 218] on button "Finalizar" at bounding box center [277, 219] width 126 height 13
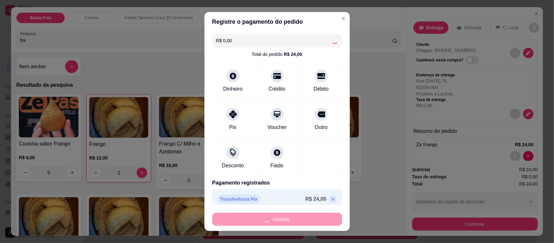
type input "0"
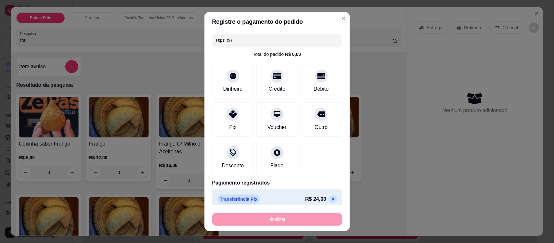
type input "-R$ 24,00"
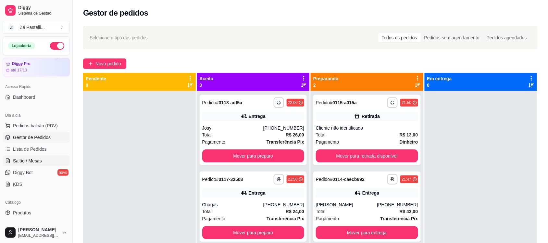
click at [25, 159] on span "Salão / Mesas" at bounding box center [27, 160] width 29 height 6
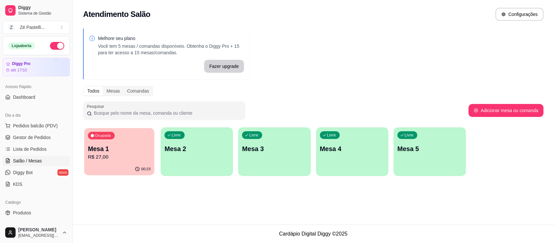
click at [106, 151] on p "Mesa 1" at bounding box center [119, 148] width 63 height 9
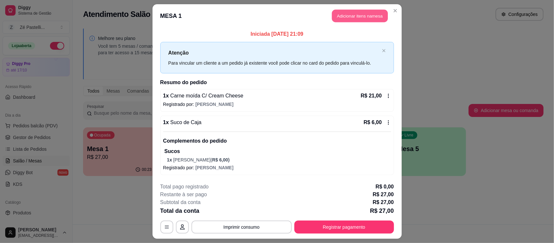
click at [341, 15] on button "Adicionar itens na mesa" at bounding box center [360, 16] width 56 height 13
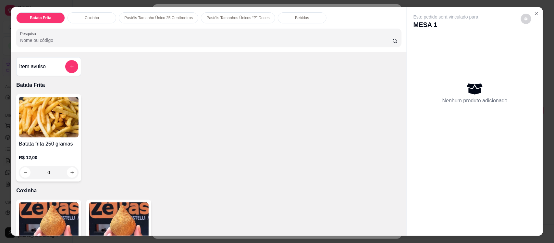
click at [295, 18] on p "Bebidas" at bounding box center [302, 17] width 14 height 5
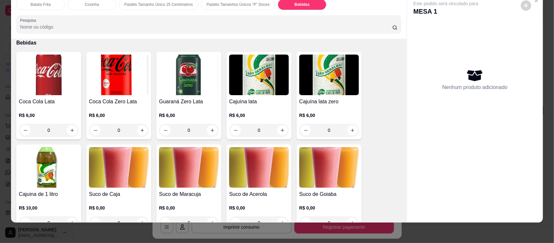
click at [117, 155] on img at bounding box center [119, 167] width 60 height 41
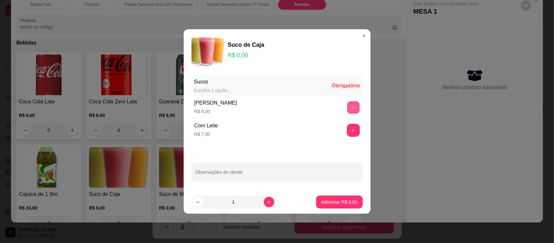
click at [349, 104] on button "+" at bounding box center [353, 107] width 13 height 13
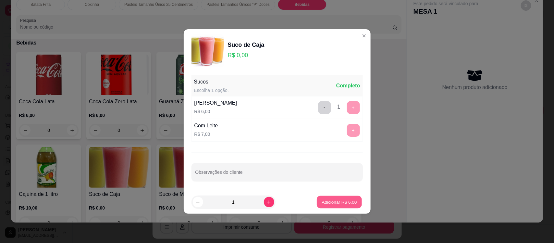
click at [327, 200] on p "Adicionar R$ 6,00" at bounding box center [339, 202] width 35 height 6
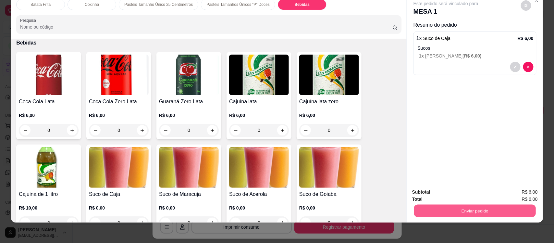
click at [440, 209] on button "Enviar pedido" at bounding box center [475, 210] width 122 height 13
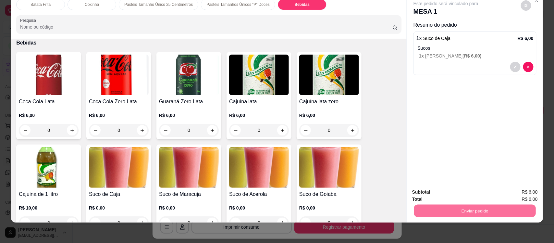
click at [468, 193] on button "Registrar cliente" at bounding box center [477, 195] width 42 height 12
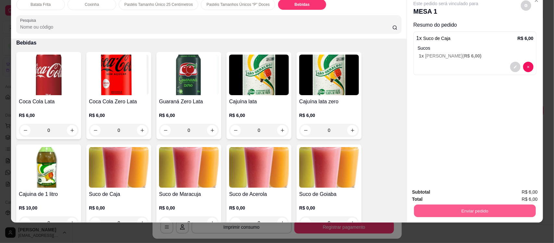
click at [473, 210] on button "Enviar pedido" at bounding box center [475, 210] width 122 height 13
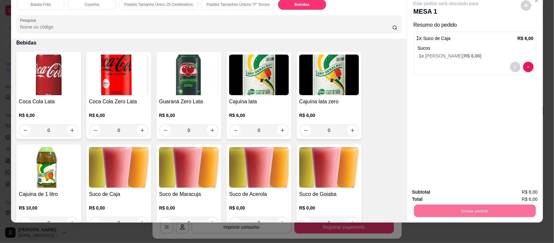
click at [516, 194] on button "Enviar pedido" at bounding box center [521, 195] width 36 height 12
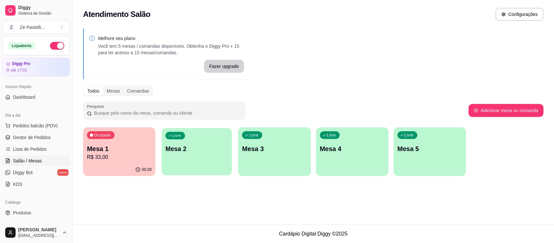
click at [188, 167] on div "Livre Mesa 2" at bounding box center [197, 148] width 70 height 40
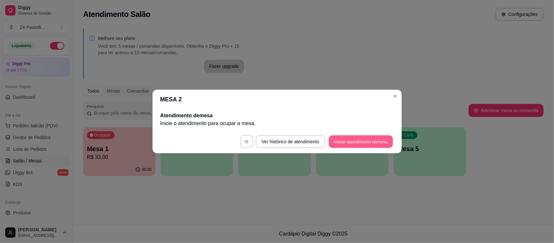
click at [348, 144] on button "Iniciar atendimento de mesa" at bounding box center [361, 141] width 64 height 13
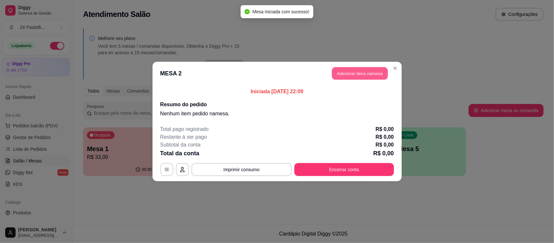
click at [357, 73] on button "Adicionar itens na mesa" at bounding box center [360, 73] width 56 height 13
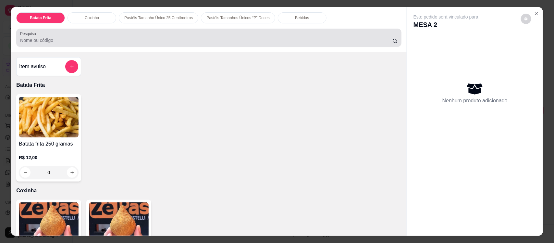
click at [235, 35] on div at bounding box center [208, 37] width 377 height 13
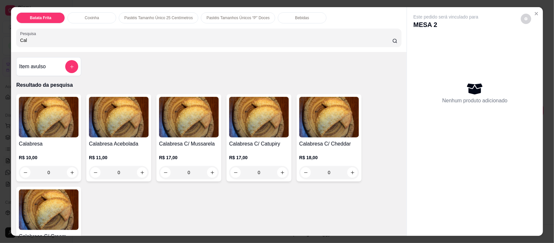
click at [72, 41] on input "Cal" at bounding box center [206, 40] width 372 height 6
type input "C"
type input "mist"
click at [191, 117] on img at bounding box center [189, 117] width 60 height 41
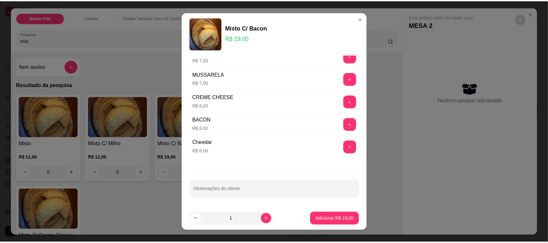
scroll to position [217, 0]
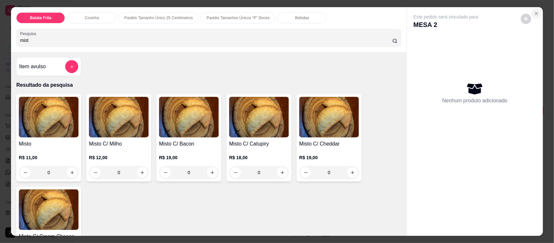
click at [534, 12] on icon "Close" at bounding box center [536, 13] width 5 height 5
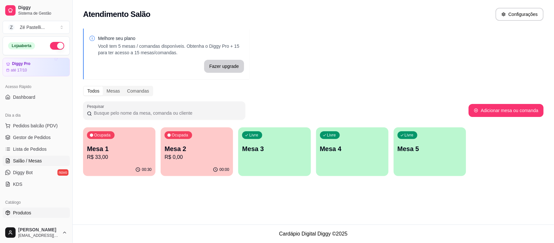
click at [36, 210] on link "Produtos" at bounding box center [36, 212] width 67 height 10
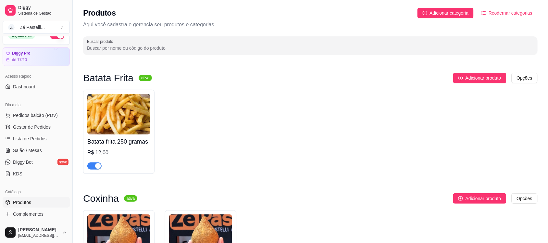
scroll to position [16, 0]
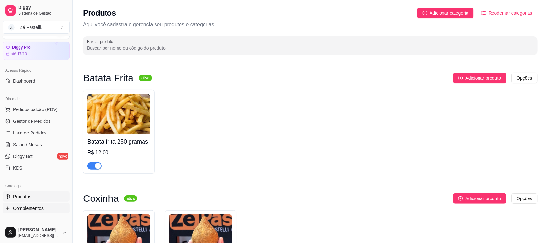
click at [37, 207] on span "Complementos" at bounding box center [28, 208] width 31 height 6
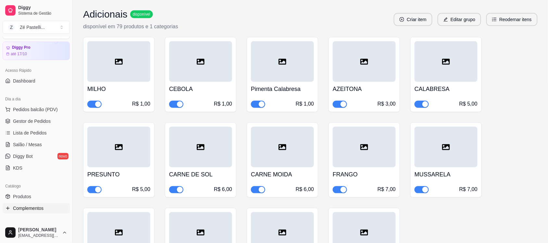
scroll to position [135, 0]
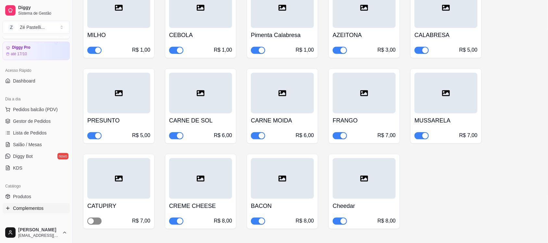
click at [98, 223] on span "button" at bounding box center [94, 220] width 14 height 7
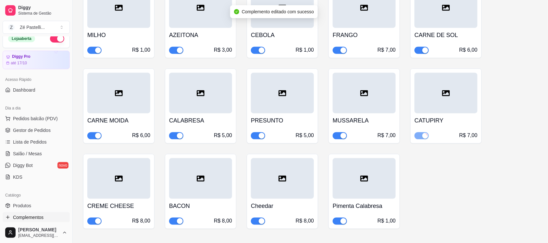
scroll to position [0, 0]
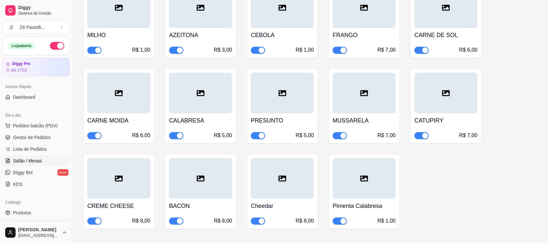
click at [28, 160] on span "Salão / Mesas" at bounding box center [27, 160] width 29 height 6
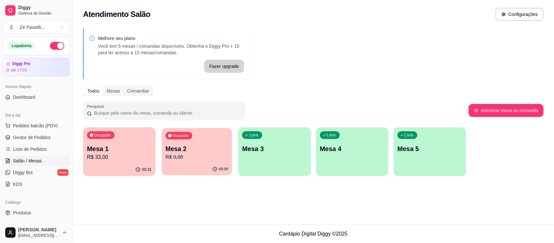
click at [182, 146] on p "Mesa 2" at bounding box center [197, 148] width 63 height 9
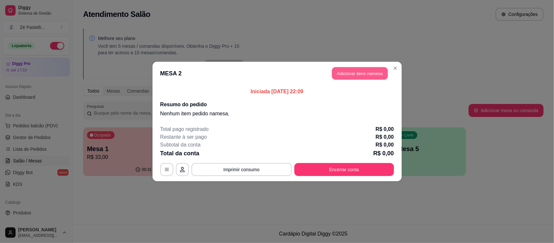
click at [348, 72] on button "Adicionar itens na mesa" at bounding box center [360, 73] width 56 height 13
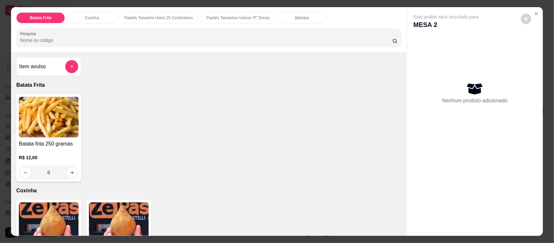
click at [224, 37] on input "Pesquisa" at bounding box center [206, 40] width 372 height 6
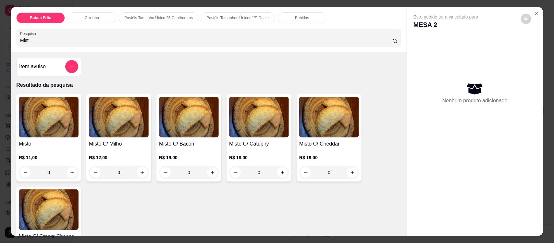
click at [192, 118] on img at bounding box center [189, 117] width 60 height 41
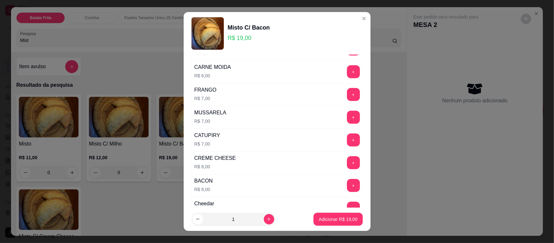
scroll to position [179, 0]
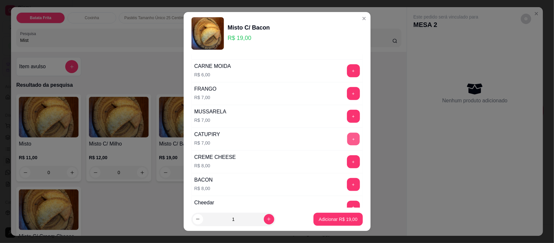
click at [347, 140] on button "+" at bounding box center [353, 139] width 13 height 13
click at [333, 218] on p "Adicionar R$ 26,00" at bounding box center [338, 219] width 38 height 6
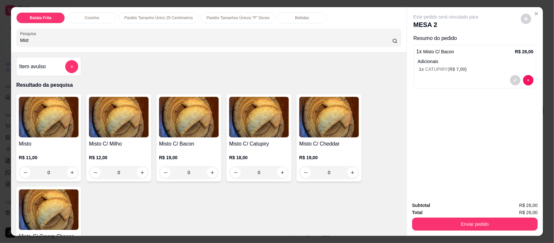
click at [188, 38] on input "Mist" at bounding box center [206, 40] width 372 height 6
type input "M"
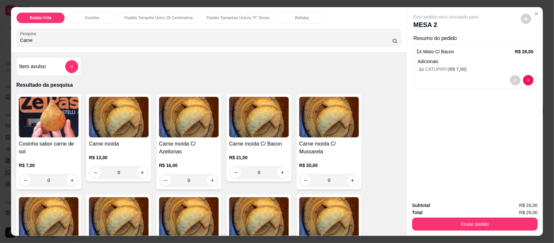
type input "Carne"
click at [114, 116] on img at bounding box center [119, 117] width 60 height 41
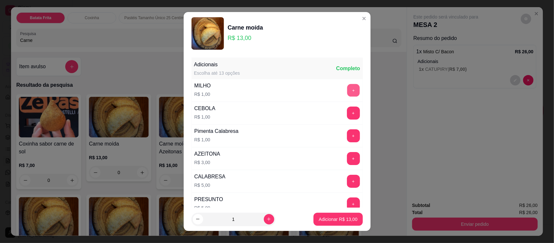
click at [347, 92] on button "+" at bounding box center [353, 90] width 13 height 13
click at [337, 216] on p "Adicionar R$ 14,00" at bounding box center [338, 219] width 38 height 6
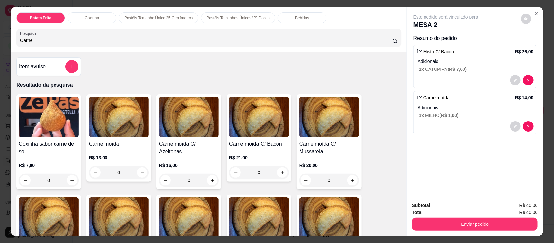
click at [285, 18] on div "Bebidas" at bounding box center [302, 17] width 49 height 11
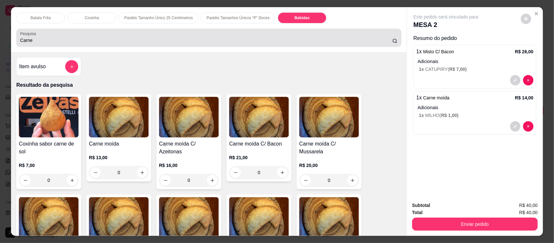
scroll to position [13, 0]
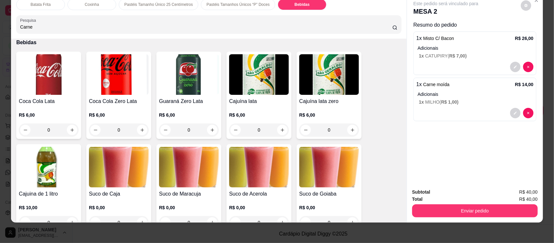
click at [248, 177] on img at bounding box center [259, 167] width 60 height 41
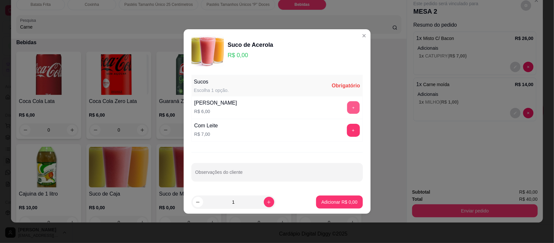
click at [347, 103] on button "+" at bounding box center [353, 107] width 13 height 13
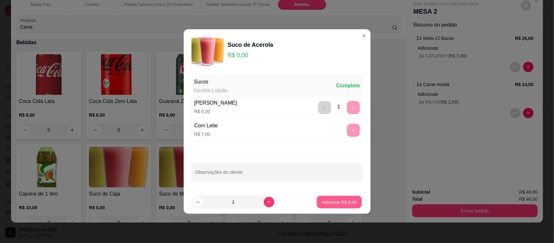
click at [337, 204] on p "Adicionar R$ 6,00" at bounding box center [339, 202] width 35 height 6
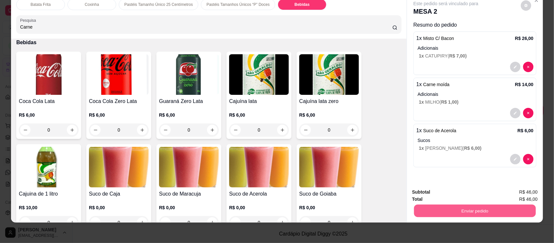
click at [461, 207] on button "Enviar pedido" at bounding box center [475, 210] width 122 height 13
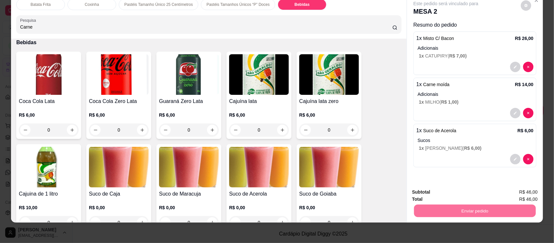
click at [523, 192] on button "Enviar pedido" at bounding box center [521, 195] width 36 height 12
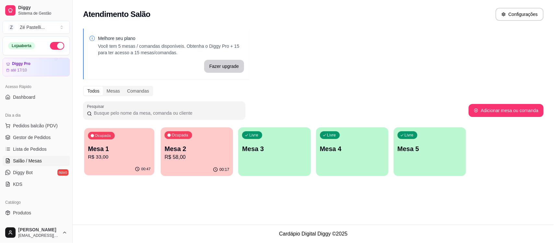
click at [132, 147] on p "Mesa 1" at bounding box center [119, 148] width 63 height 9
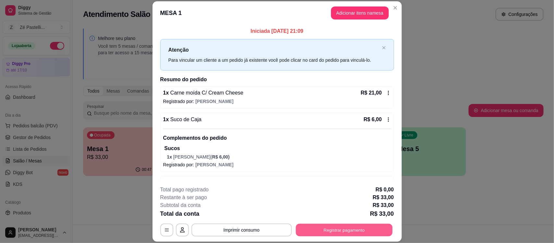
click at [341, 227] on button "Registrar pagamento" at bounding box center [344, 230] width 97 height 13
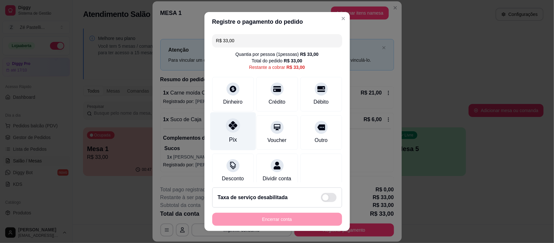
click at [226, 131] on div at bounding box center [233, 125] width 14 height 14
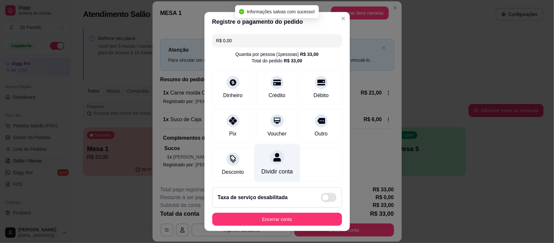
type input "R$ 0,00"
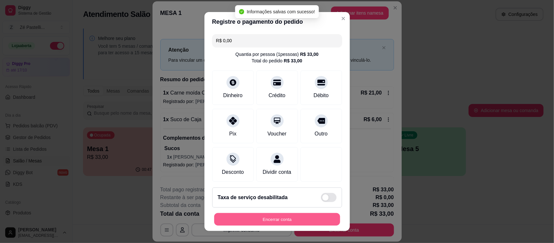
click at [291, 218] on button "Encerrar conta" at bounding box center [277, 219] width 126 height 13
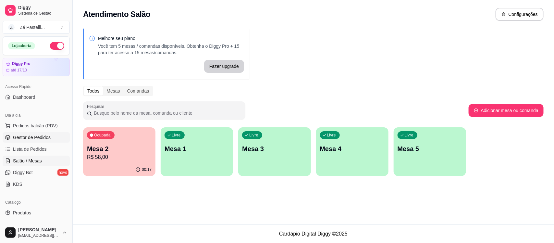
click at [35, 134] on span "Gestor de Pedidos" at bounding box center [32, 137] width 38 height 6
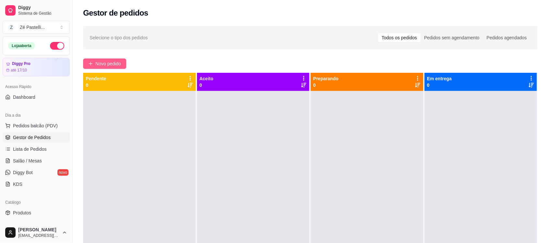
click at [106, 63] on span "Novo pedido" at bounding box center [108, 63] width 26 height 7
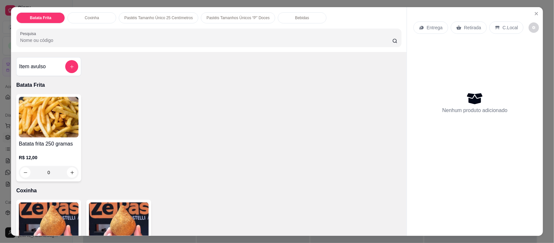
click at [56, 40] on input "Pesquisa" at bounding box center [206, 40] width 372 height 6
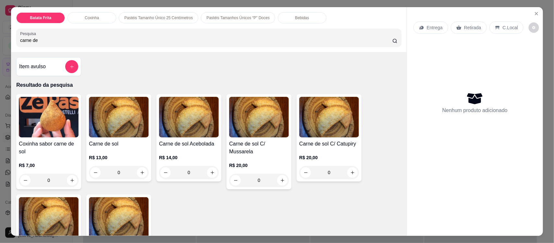
type input "carne de"
click at [198, 120] on img at bounding box center [189, 117] width 60 height 41
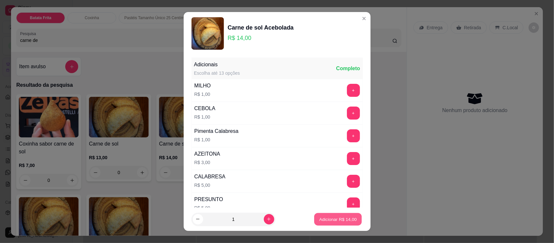
click at [333, 215] on button "Adicionar R$ 14,00" at bounding box center [339, 219] width 48 height 13
type input "1"
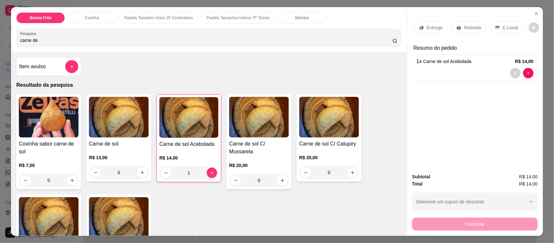
click at [247, 18] on p "Pastéis Tamanhos Únicos “P” Doces" at bounding box center [237, 17] width 63 height 5
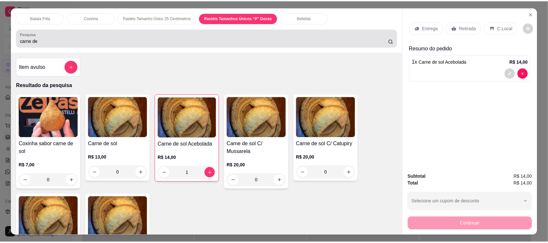
scroll to position [13, 0]
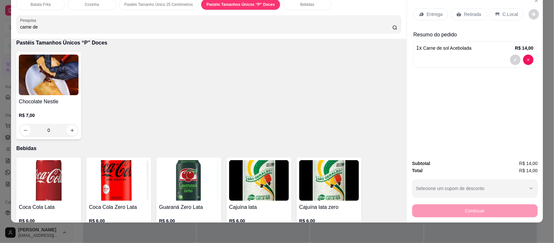
click at [30, 89] on img at bounding box center [49, 75] width 60 height 41
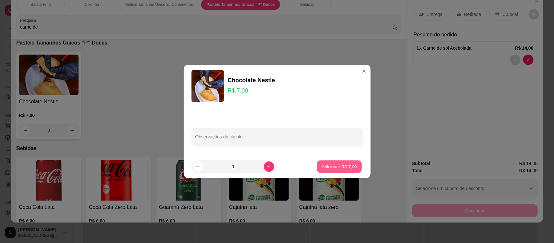
click at [329, 167] on p "Adicionar R$ 7,00" at bounding box center [339, 166] width 35 height 6
type input "1"
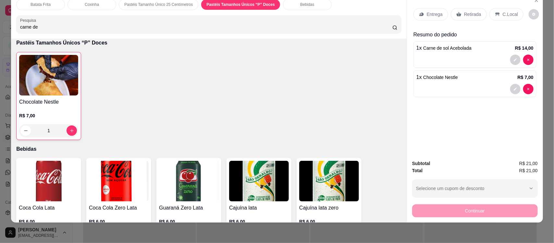
click at [464, 15] on p "Retirada" at bounding box center [472, 14] width 17 height 6
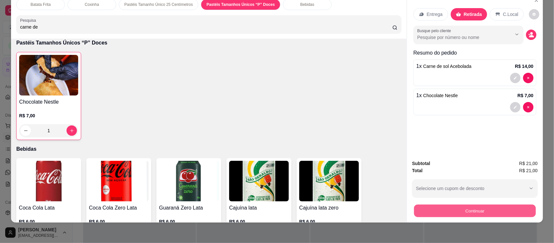
click at [449, 207] on button "Continuar" at bounding box center [475, 210] width 122 height 13
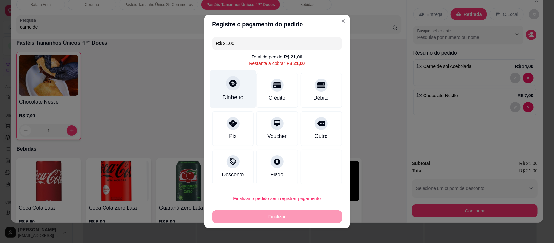
click at [229, 82] on icon at bounding box center [233, 83] width 8 height 8
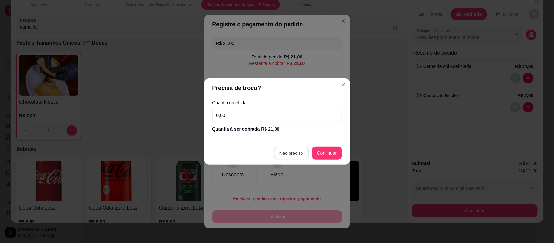
type input "R$ 0,00"
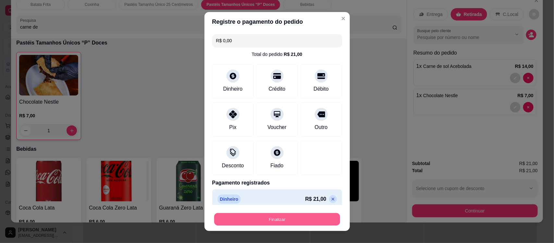
click at [286, 220] on button "Finalizar" at bounding box center [277, 219] width 126 height 13
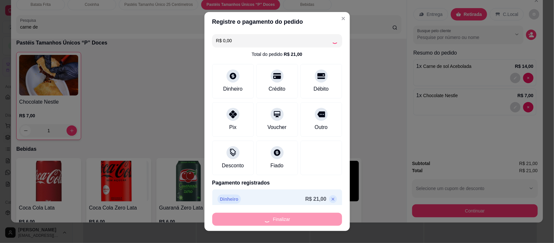
type input "0"
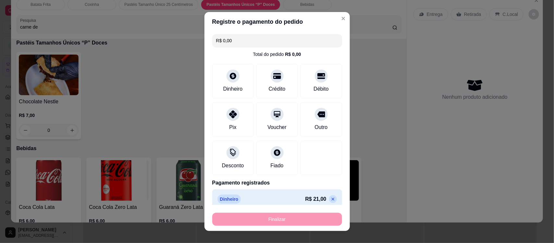
type input "-R$ 21,00"
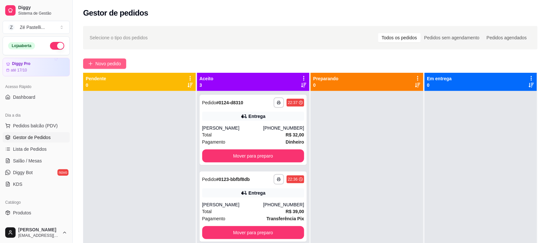
click at [96, 63] on span "Novo pedido" at bounding box center [108, 63] width 26 height 7
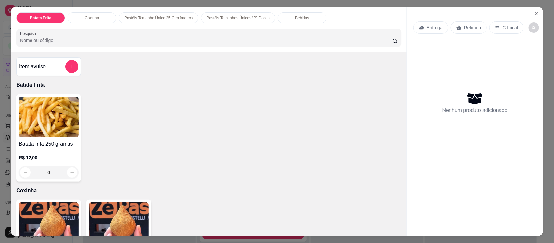
click at [115, 223] on img at bounding box center [119, 222] width 60 height 41
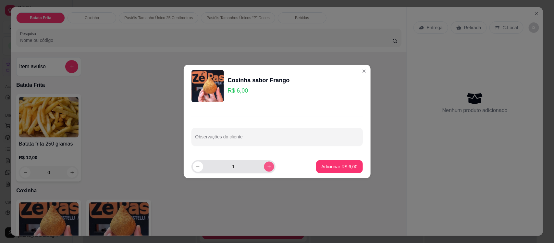
click at [264, 163] on button "increase-product-quantity" at bounding box center [269, 166] width 10 height 10
type input "2"
click at [330, 169] on p "Adicionar R$ 12,00" at bounding box center [338, 166] width 38 height 6
type input "2"
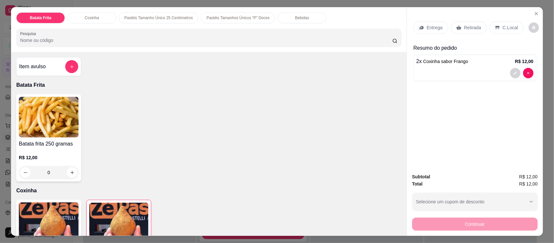
click at [464, 30] on p "Retirada" at bounding box center [472, 27] width 17 height 6
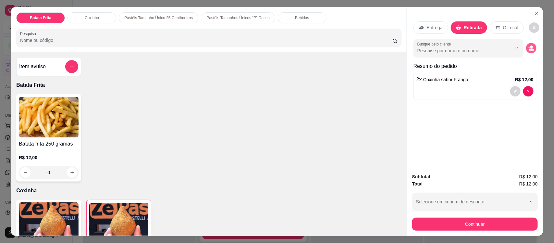
click at [531, 49] on button "decrease-product-quantity" at bounding box center [531, 48] width 10 height 10
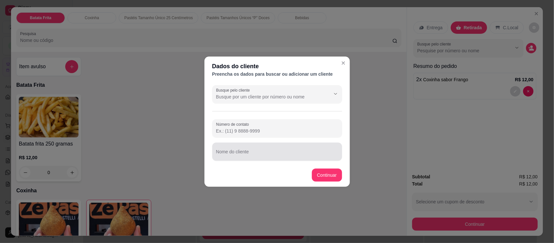
click at [280, 155] on input "Nome do cliente" at bounding box center [277, 154] width 122 height 6
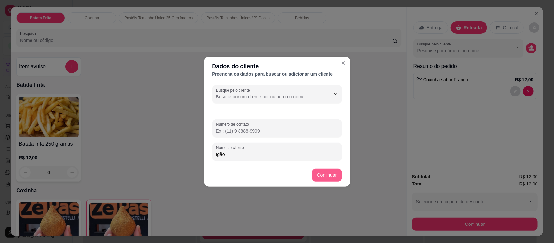
type input "Igão"
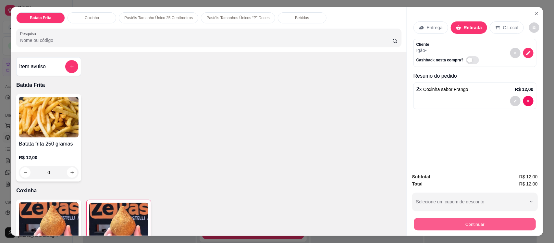
click at [432, 223] on button "Continuar" at bounding box center [475, 223] width 122 height 13
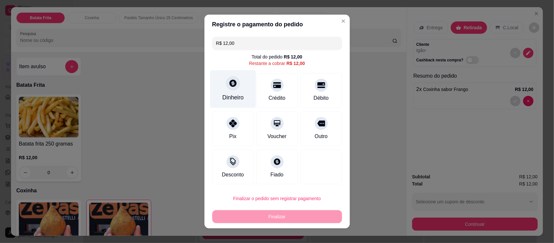
click at [229, 90] on div at bounding box center [233, 83] width 14 height 14
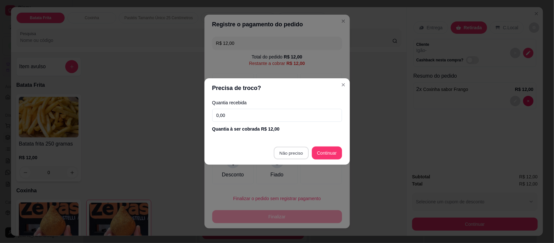
type input "R$ 0,00"
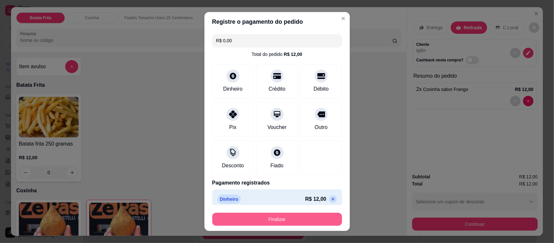
click at [262, 219] on button "Finalizar" at bounding box center [277, 219] width 130 height 13
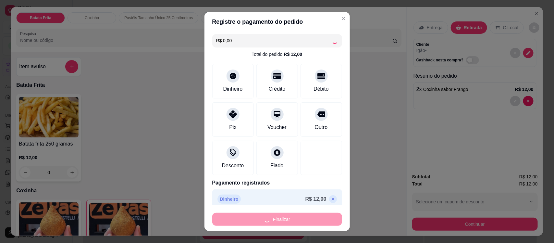
type input "0"
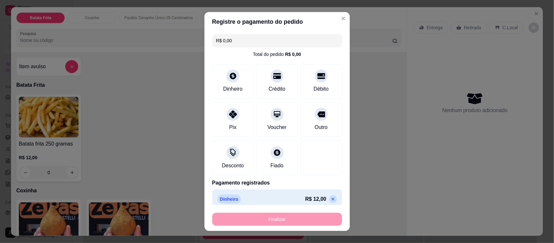
type input "-R$ 12,00"
